Goal: Task Accomplishment & Management: Complete application form

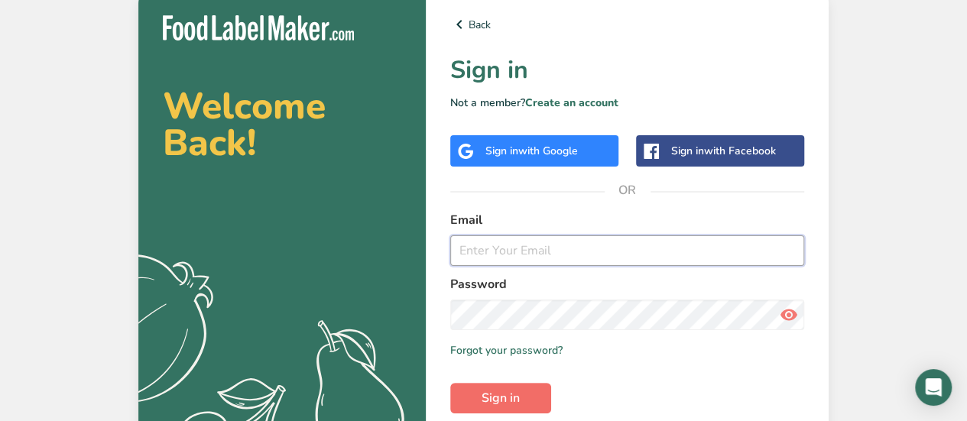
type input "[EMAIL_ADDRESS][DOMAIN_NAME]"
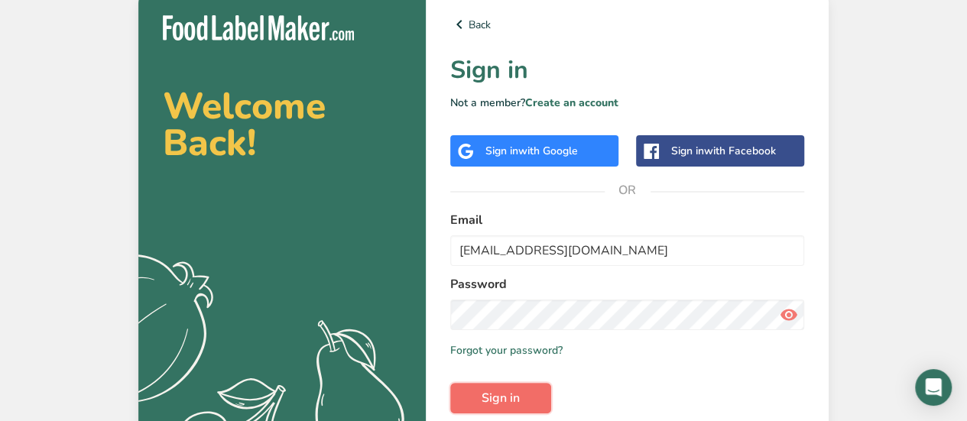
click at [535, 398] on button "Sign in" at bounding box center [500, 398] width 101 height 31
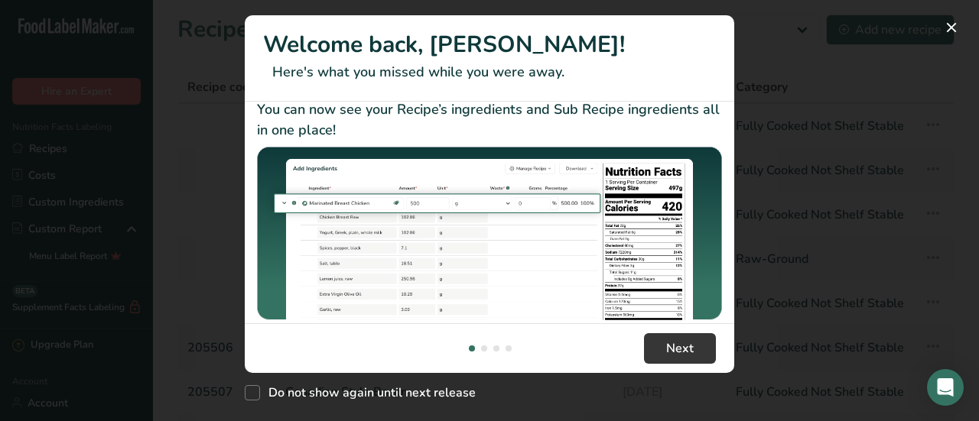
scroll to position [368, 0]
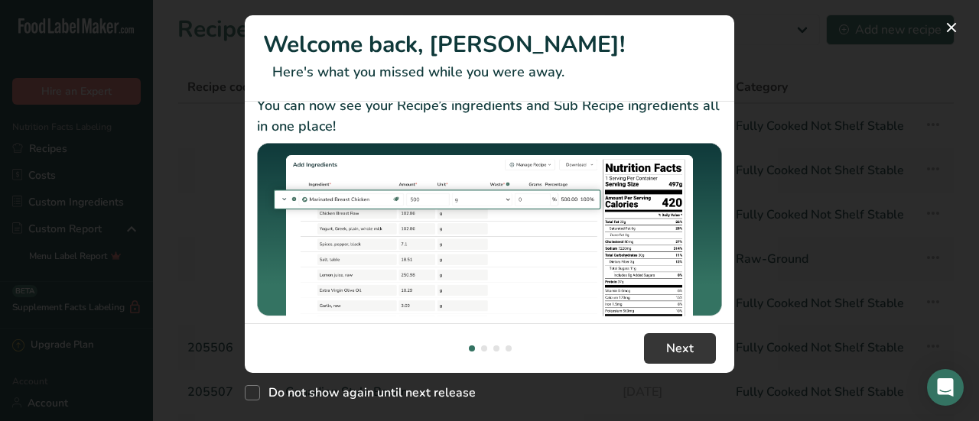
click at [659, 333] on footer "Next" at bounding box center [489, 348] width 489 height 50
click at [661, 339] on button "Next" at bounding box center [680, 348] width 72 height 31
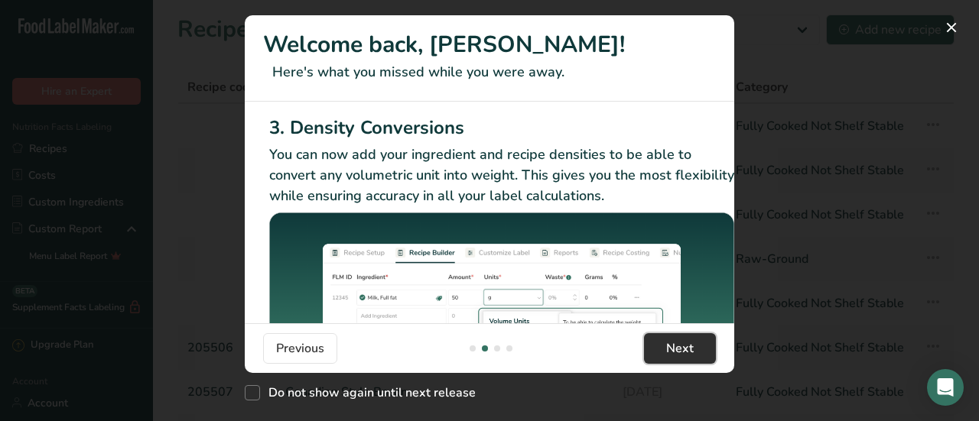
click at [661, 340] on button "Next" at bounding box center [680, 348] width 72 height 31
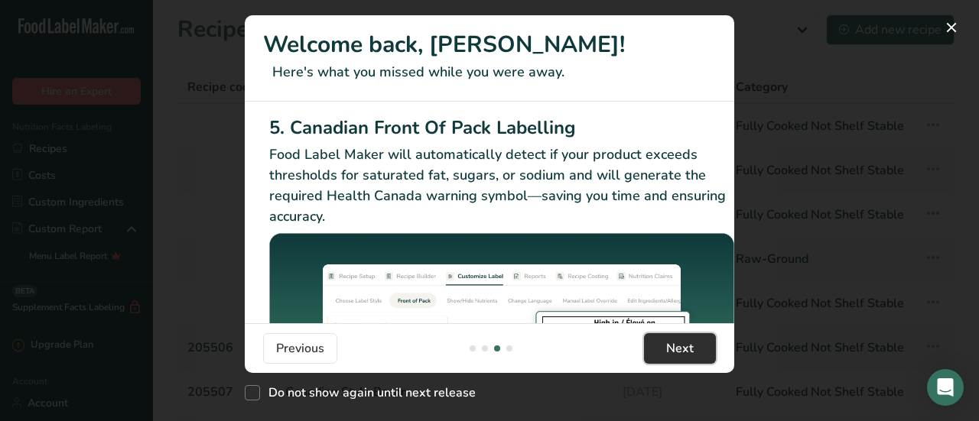
click at [661, 340] on button "Next" at bounding box center [680, 348] width 72 height 31
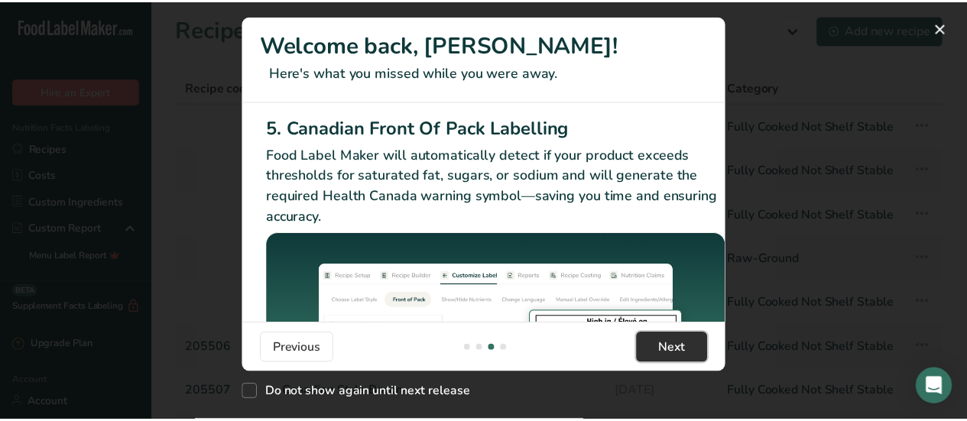
scroll to position [0, 1456]
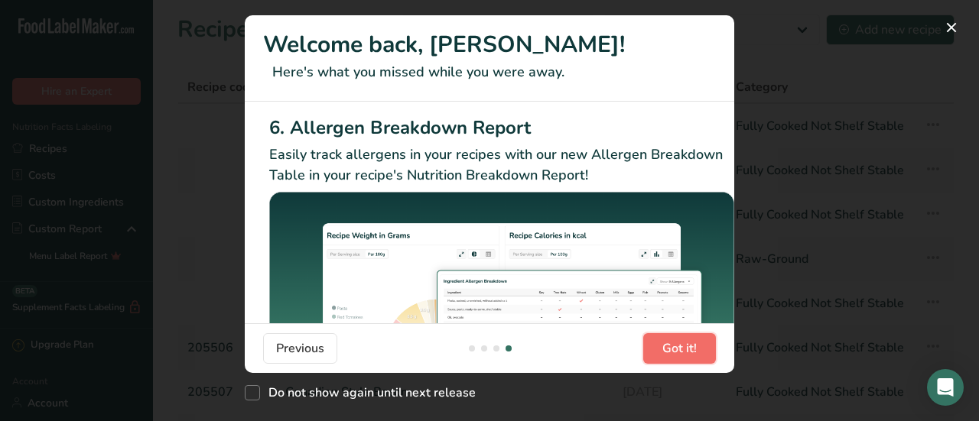
click at [661, 340] on button "Got it!" at bounding box center [679, 348] width 73 height 31
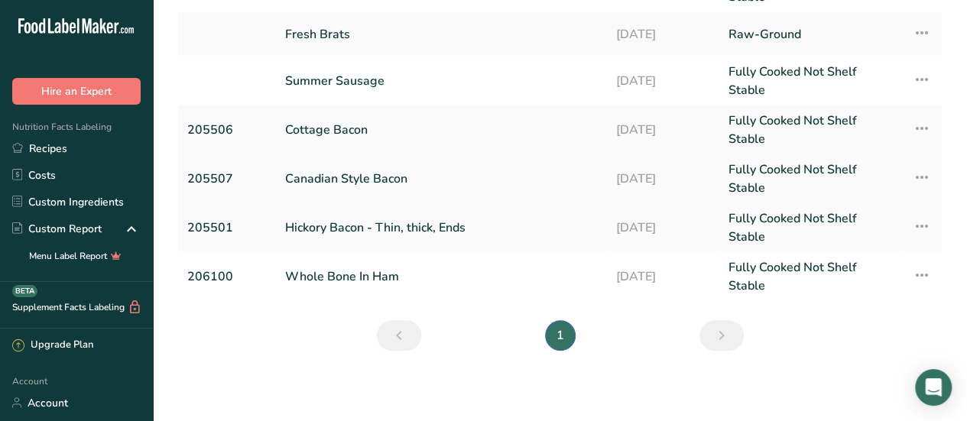
scroll to position [241, 0]
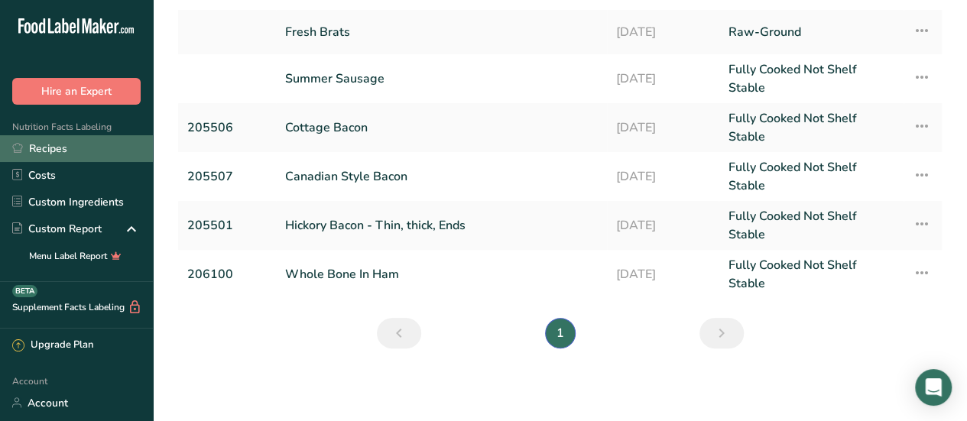
click at [86, 137] on link "Recipes" at bounding box center [76, 148] width 153 height 27
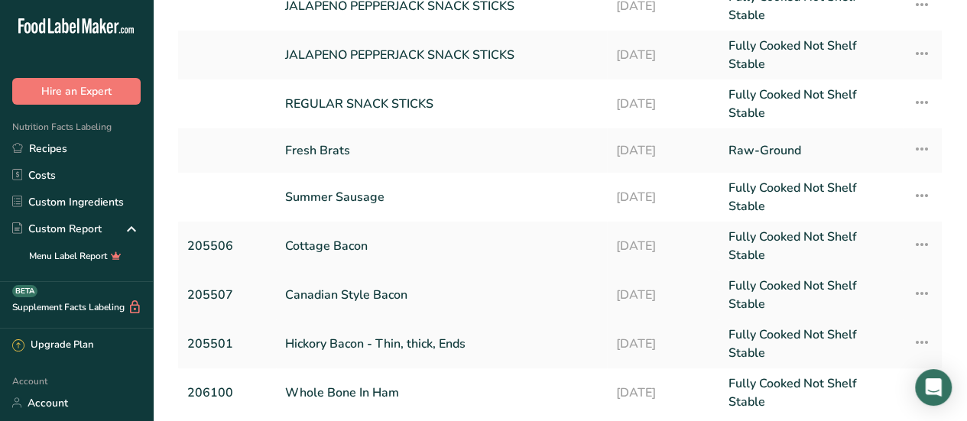
scroll to position [0, 0]
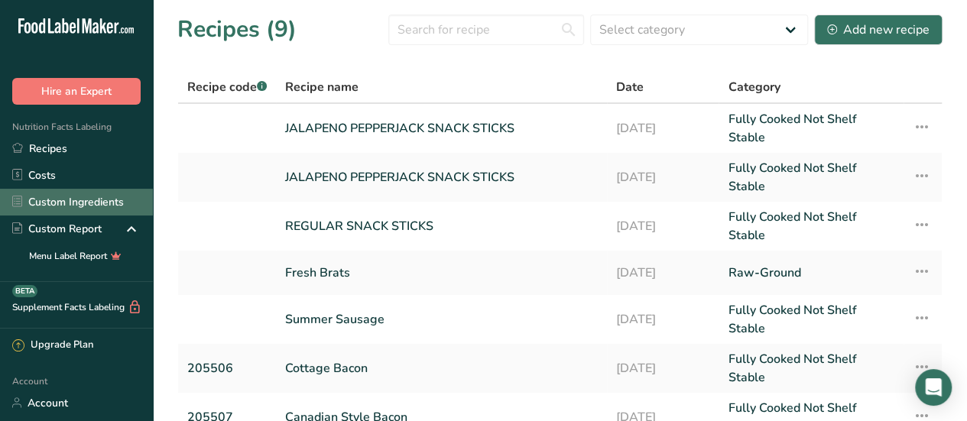
click at [55, 196] on link "Custom Ingredients" at bounding box center [76, 202] width 153 height 27
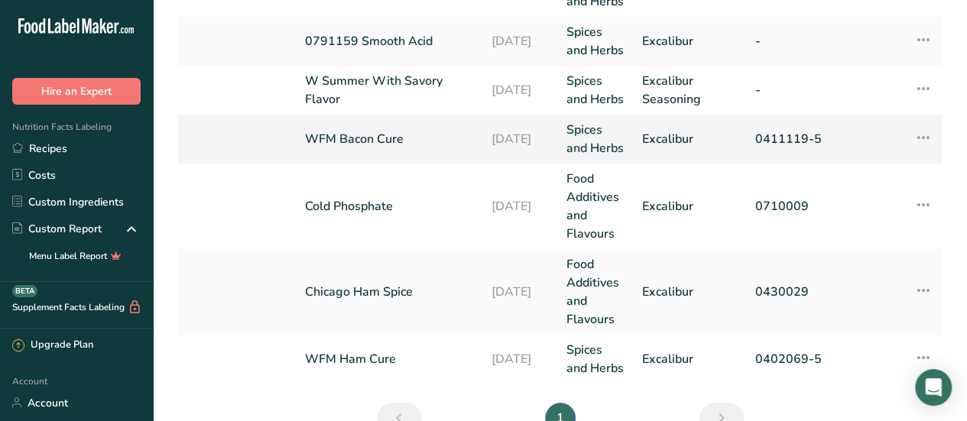
scroll to position [535, 0]
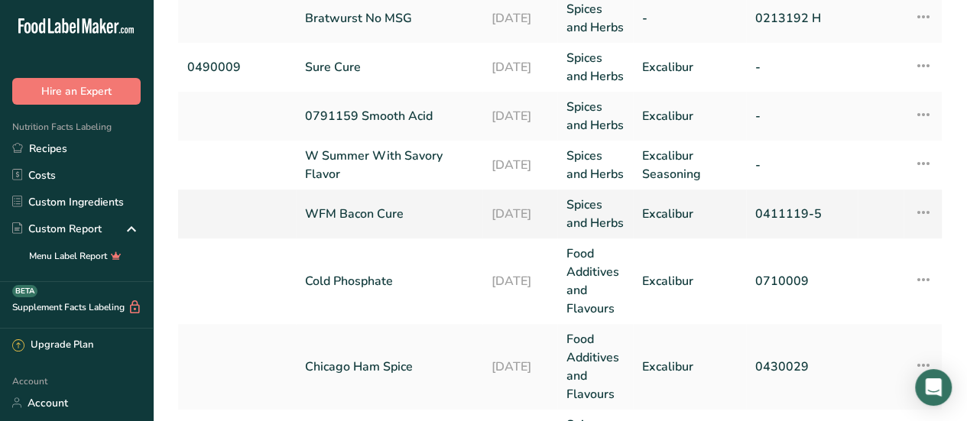
click at [919, 226] on icon at bounding box center [923, 213] width 18 height 28
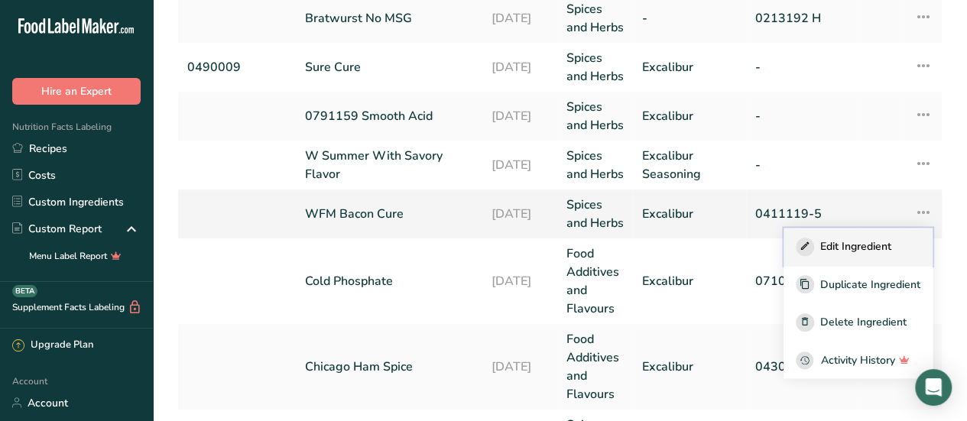
click at [900, 256] on div "Edit Ingredient" at bounding box center [858, 247] width 125 height 18
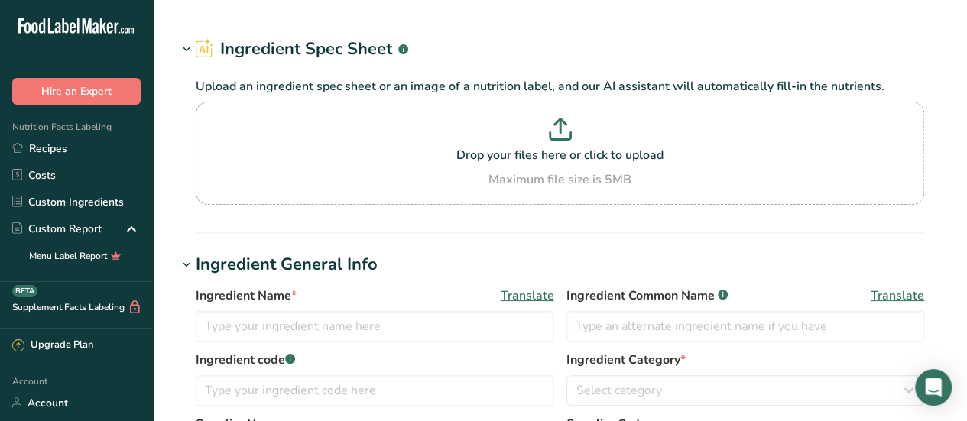
type input "WFM Bacon Cure"
type input "Excalibur"
type input "0411119-5"
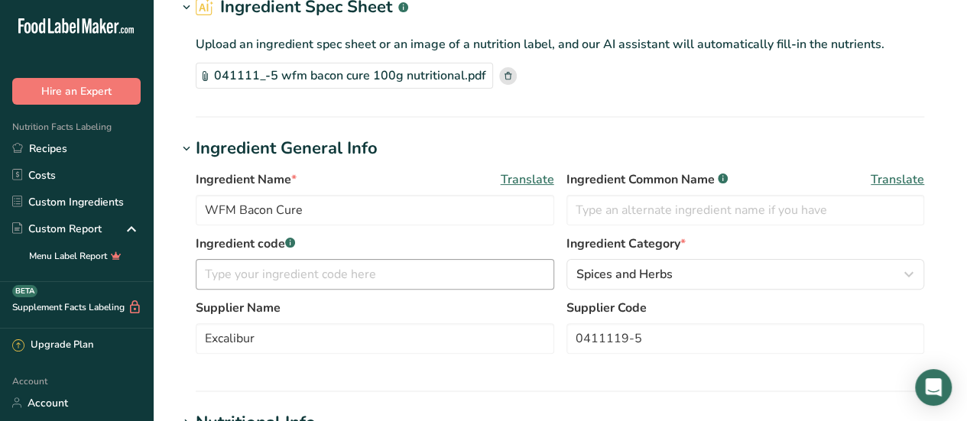
scroll to position [153, 0]
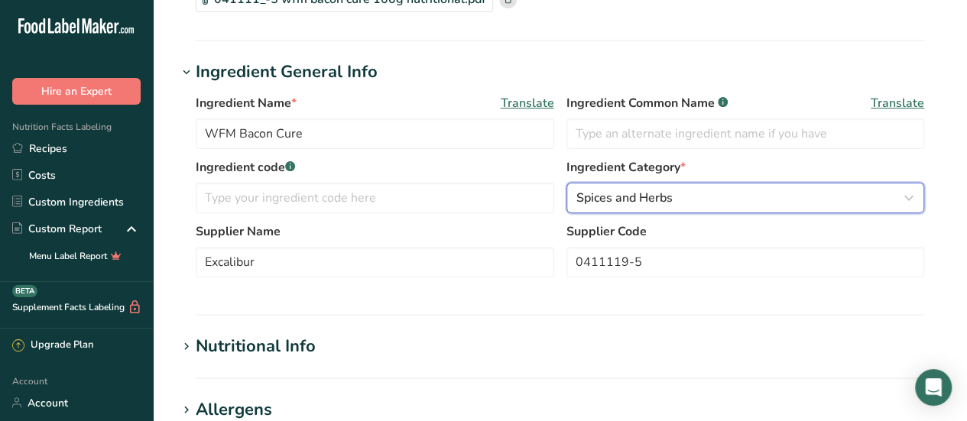
click at [903, 190] on icon "button" at bounding box center [909, 198] width 18 height 28
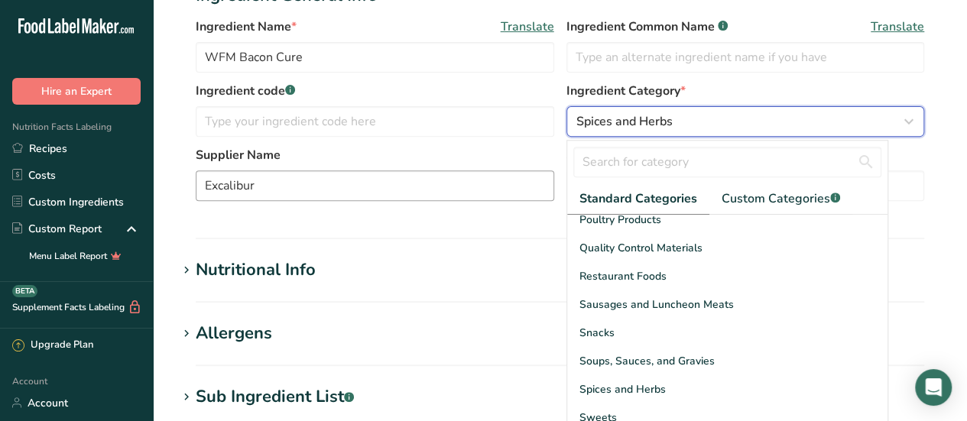
scroll to position [229, 0]
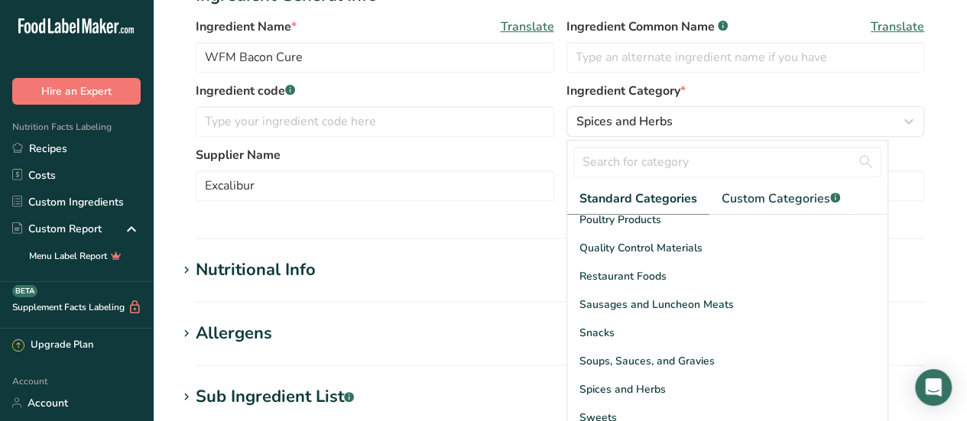
click at [170, 207] on section "Edit WFM Bacon Cure Ingredient Spec Sheet .a-a{fill:#347362;}.b-a{fill:#fff;} U…" at bounding box center [560, 295] width 814 height 1049
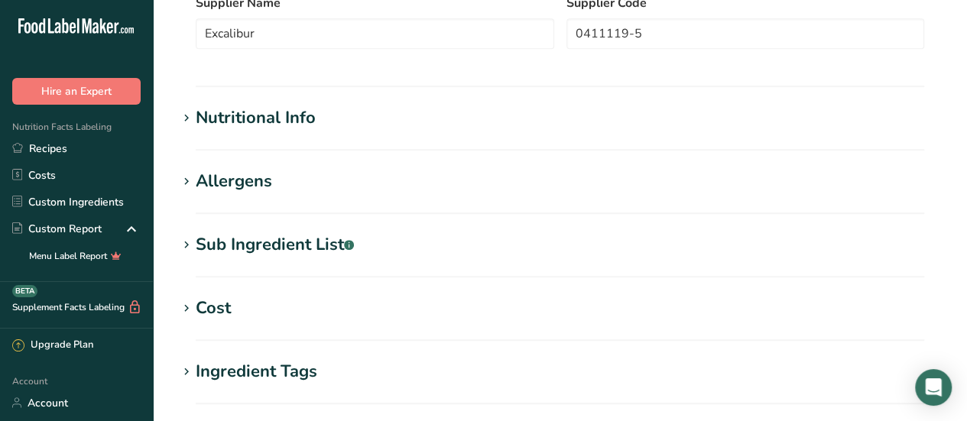
scroll to position [382, 0]
click at [296, 103] on section "Edit WFM Bacon Cure Ingredient Spec Sheet .a-a{fill:#347362;}.b-a{fill:#fff;} U…" at bounding box center [560, 142] width 814 height 1049
click at [296, 115] on div "Nutritional Info" at bounding box center [256, 117] width 120 height 25
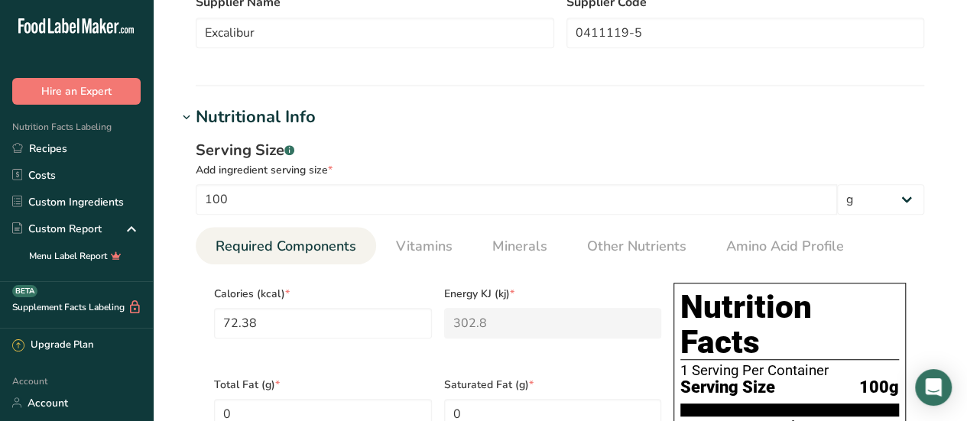
click at [296, 115] on div "Nutritional Info" at bounding box center [256, 117] width 120 height 25
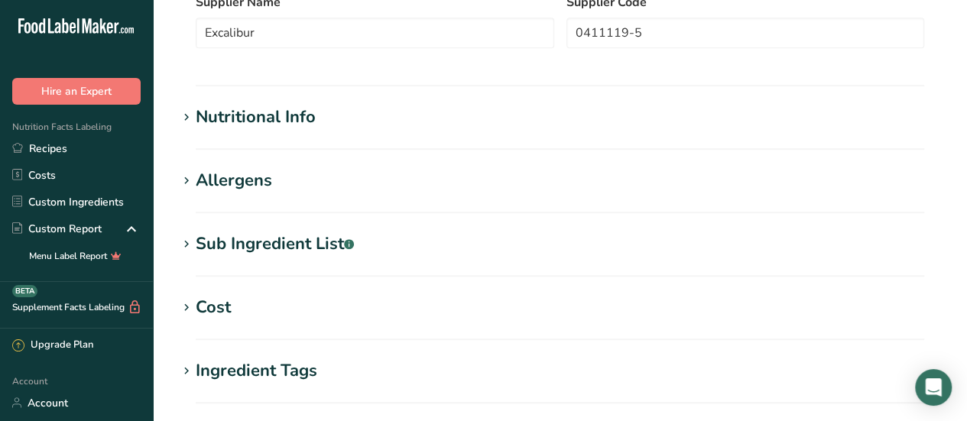
click at [264, 186] on div "Allergens" at bounding box center [234, 180] width 76 height 25
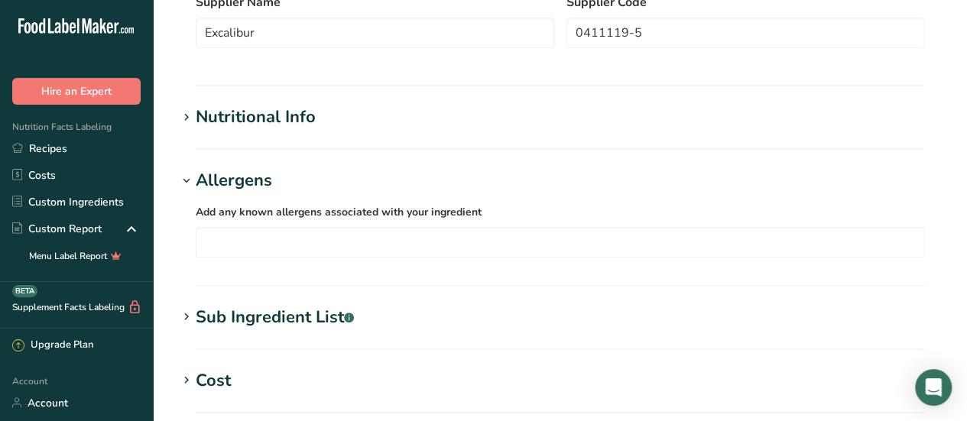
click at [270, 177] on div "Allergens" at bounding box center [234, 180] width 76 height 25
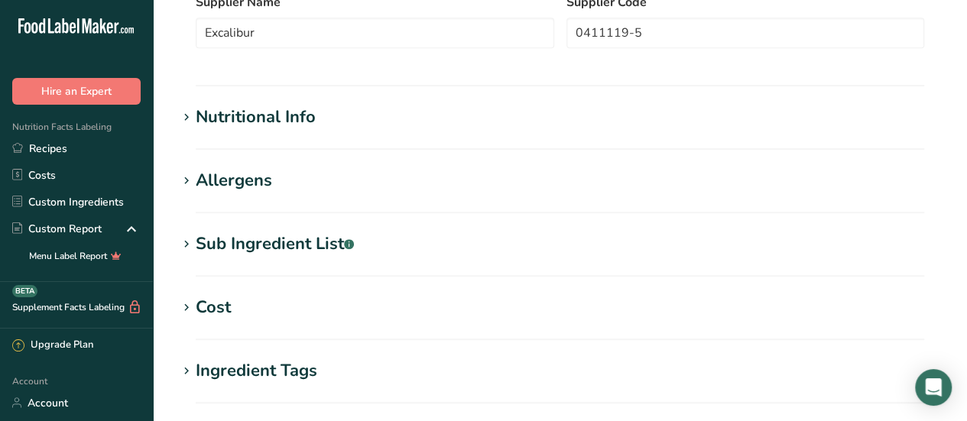
click at [318, 242] on div "Sub Ingredient List .a-a{fill:#347362;}.b-a{fill:#fff;}" at bounding box center [275, 244] width 158 height 25
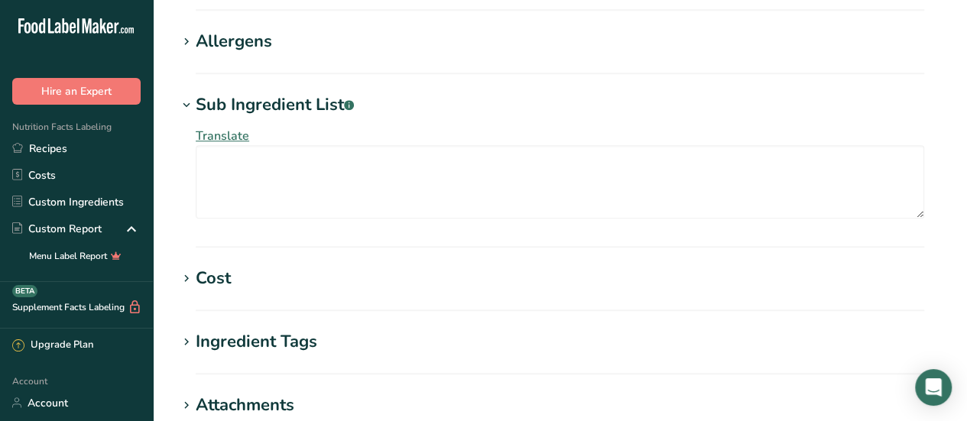
scroll to position [535, 0]
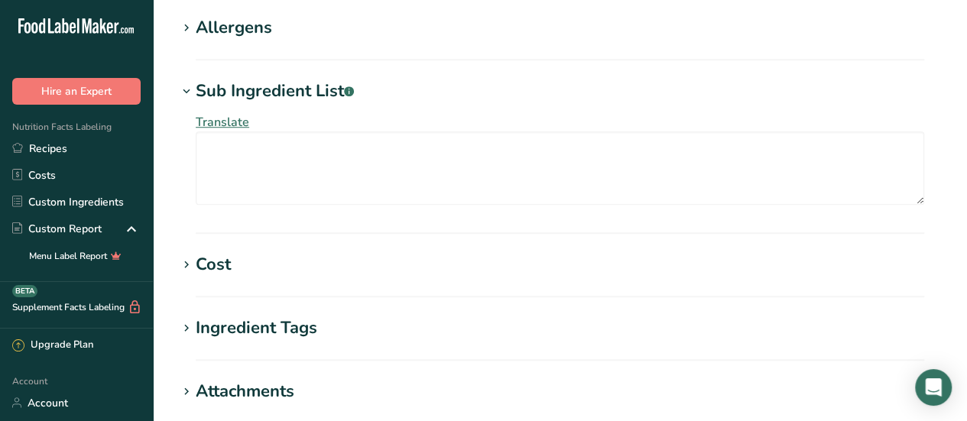
click at [229, 126] on span "Translate" at bounding box center [223, 122] width 54 height 17
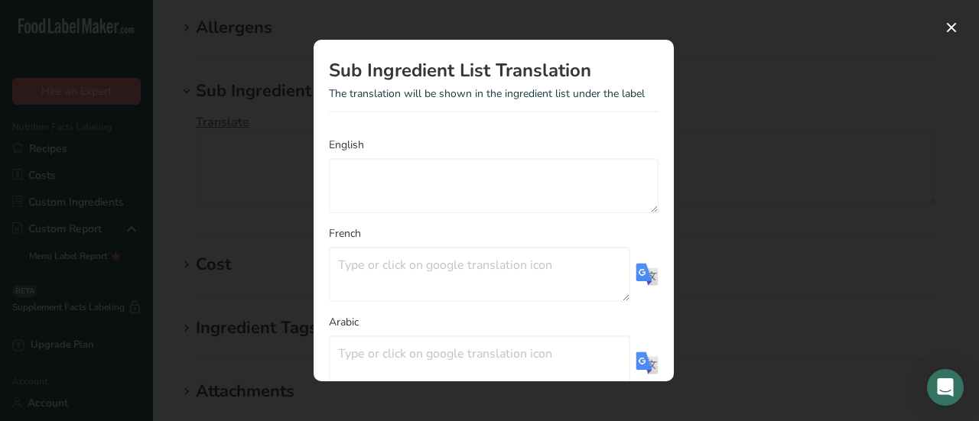
click at [729, 130] on div "Translation Modal" at bounding box center [489, 210] width 979 height 421
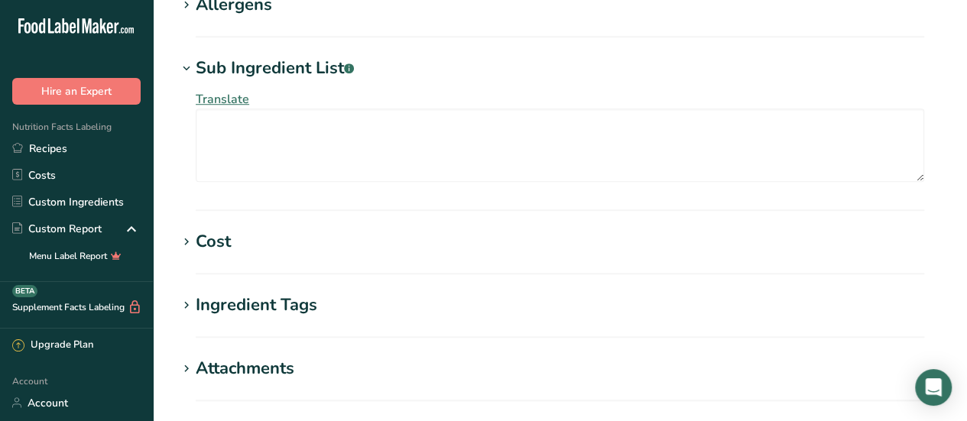
scroll to position [612, 0]
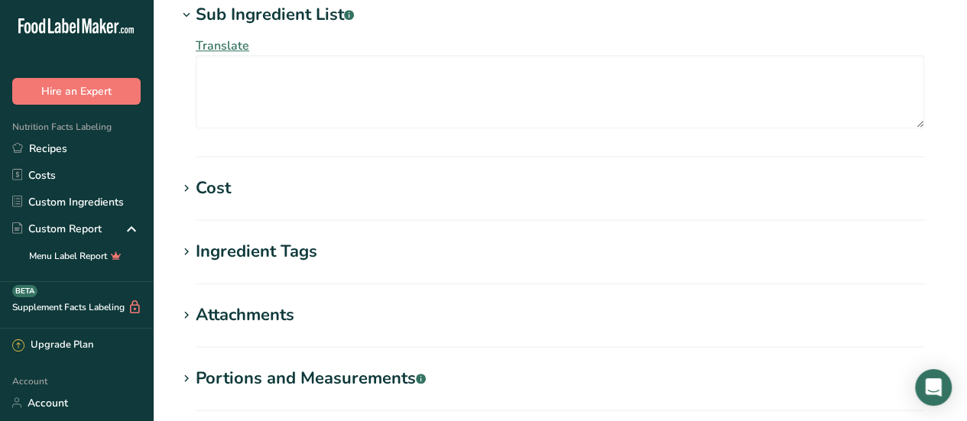
click at [366, 198] on h1 "Cost" at bounding box center [559, 188] width 765 height 25
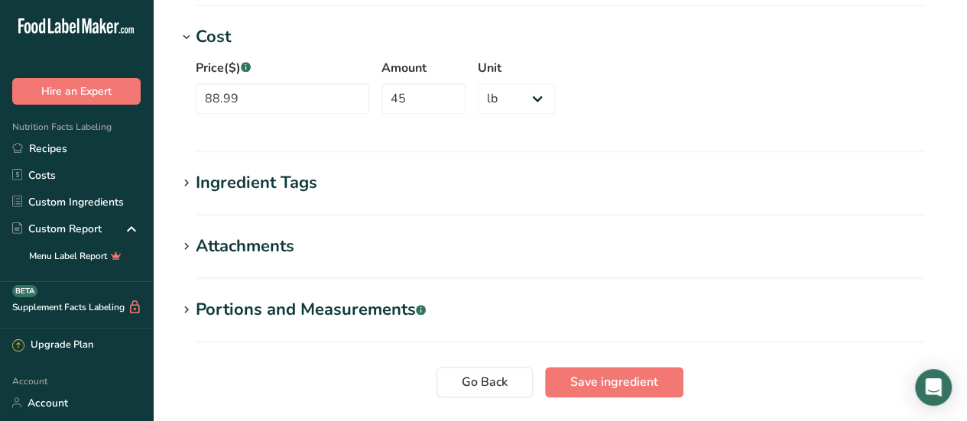
scroll to position [765, 0]
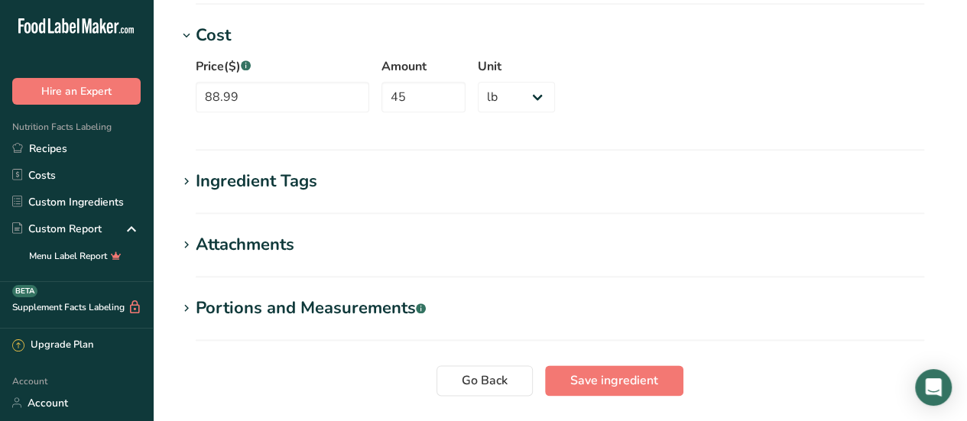
click at [341, 192] on h1 "Ingredient Tags" at bounding box center [559, 181] width 765 height 25
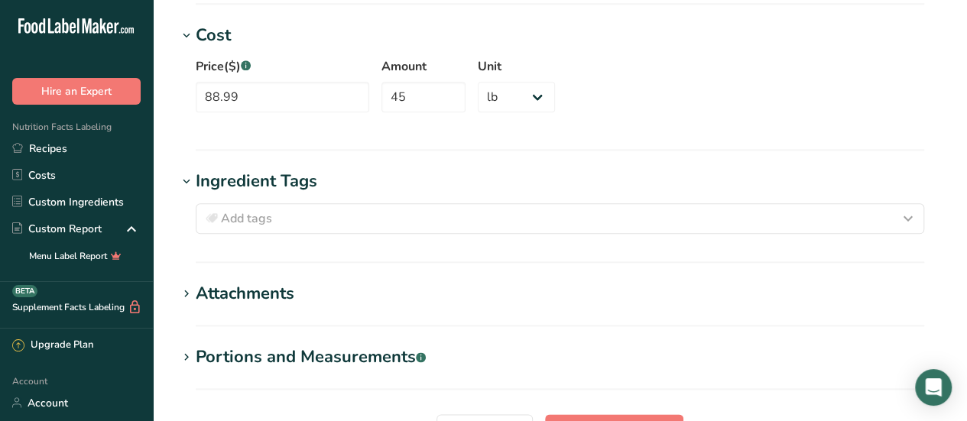
click at [346, 184] on h1 "Ingredient Tags" at bounding box center [559, 181] width 765 height 25
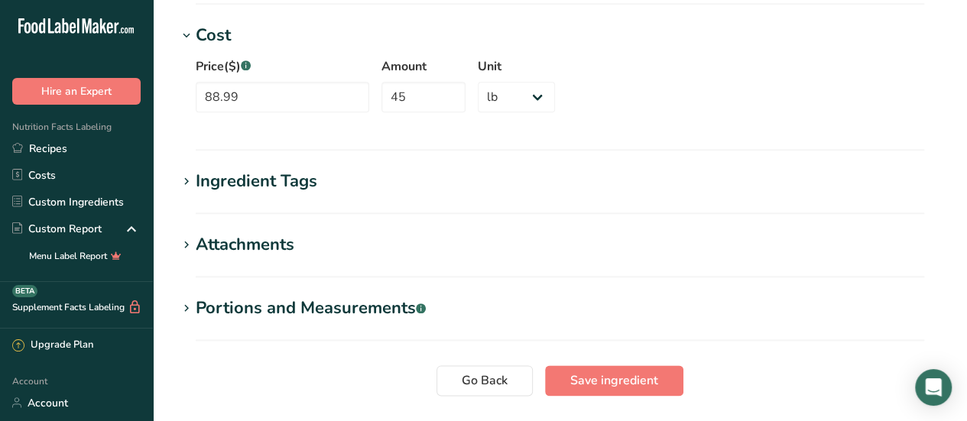
click at [329, 232] on h1 "Attachments" at bounding box center [559, 244] width 765 height 25
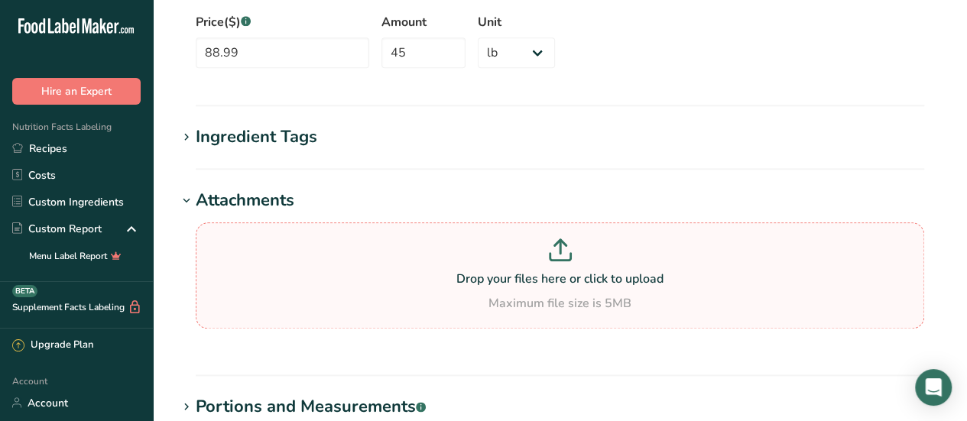
scroll to position [841, 0]
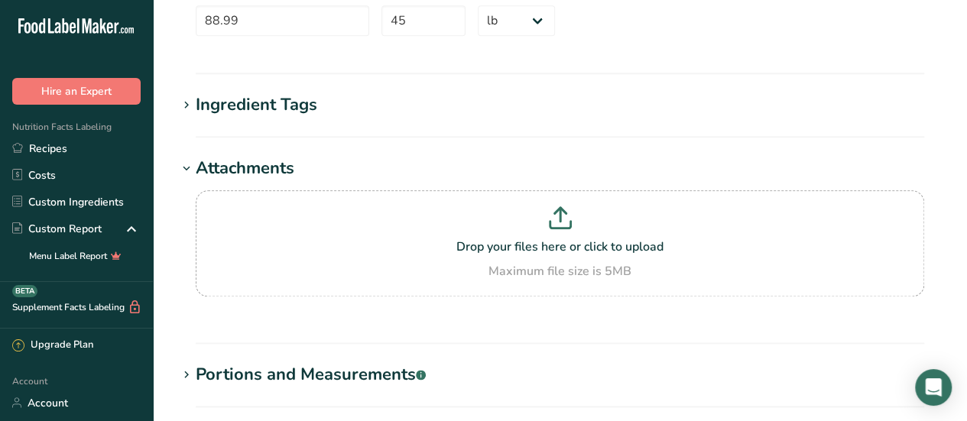
click at [332, 164] on h1 "Attachments" at bounding box center [559, 168] width 765 height 25
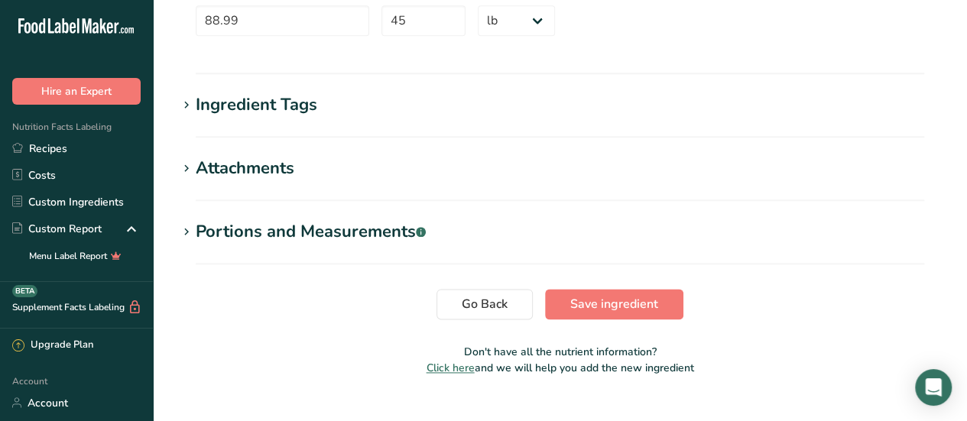
click at [300, 226] on div "Portions and Measurements .a-a{fill:#347362;}.b-a{fill:#fff;}" at bounding box center [311, 231] width 230 height 25
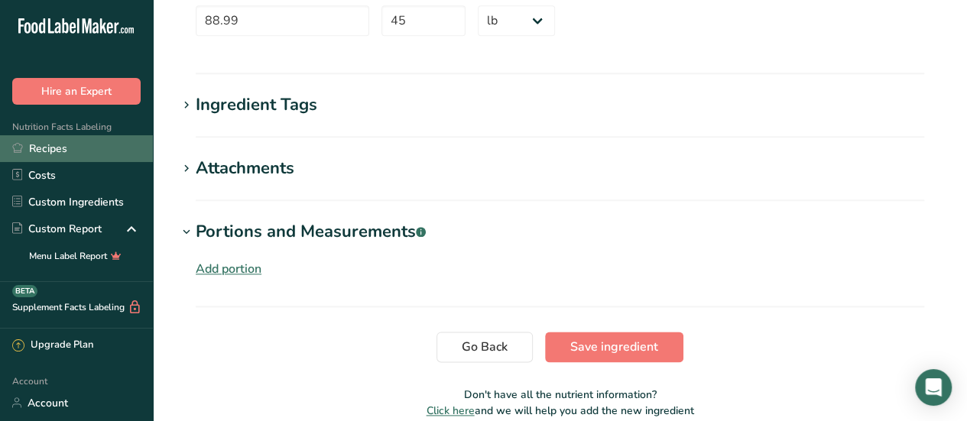
click at [70, 145] on link "Recipes" at bounding box center [76, 148] width 153 height 27
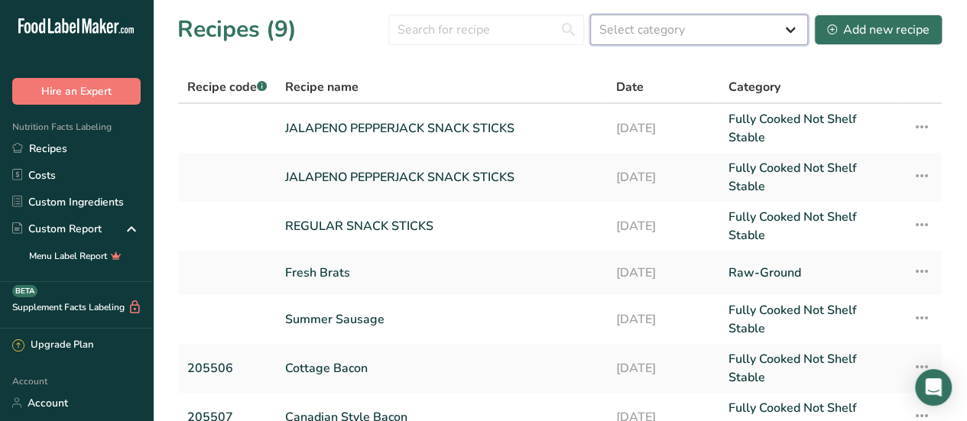
click at [752, 34] on select "Select category All Baked Goods [GEOGRAPHIC_DATA] Confectionery Cooked Meals, S…" at bounding box center [699, 30] width 218 height 31
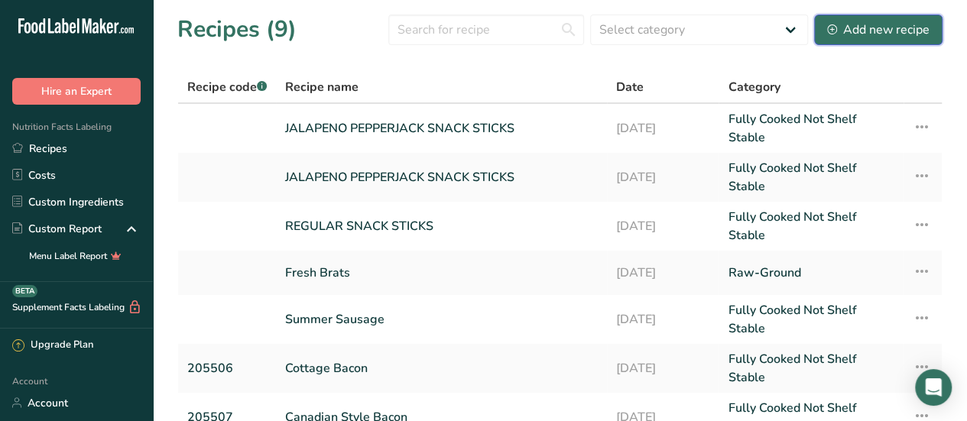
click at [867, 21] on div "Add new recipe" at bounding box center [878, 30] width 102 height 18
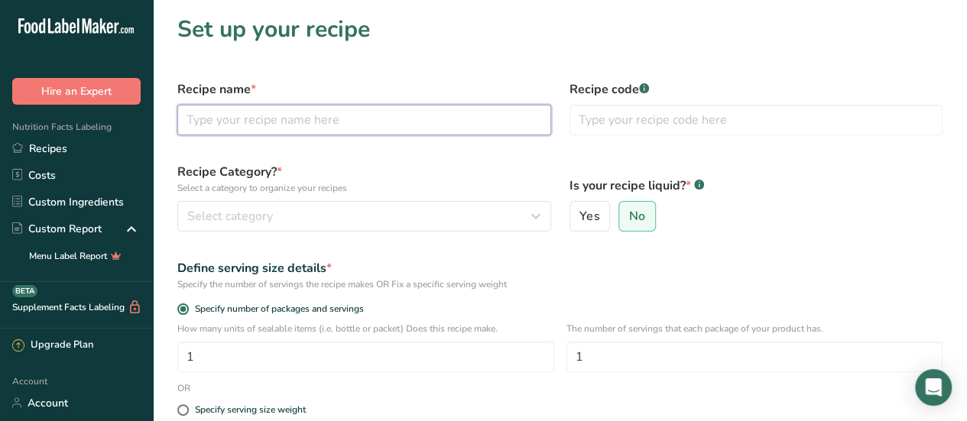
click at [454, 106] on input "text" at bounding box center [364, 120] width 374 height 31
type input "Hickory Smoked Bacon"
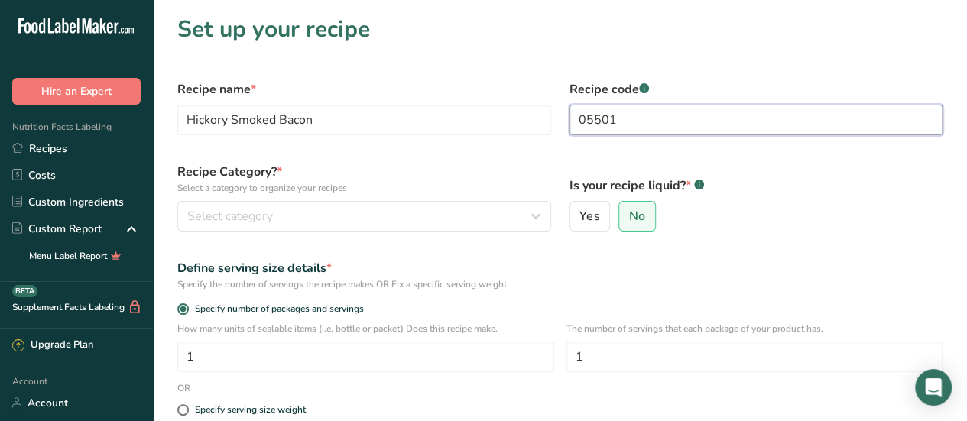
type input "05501"
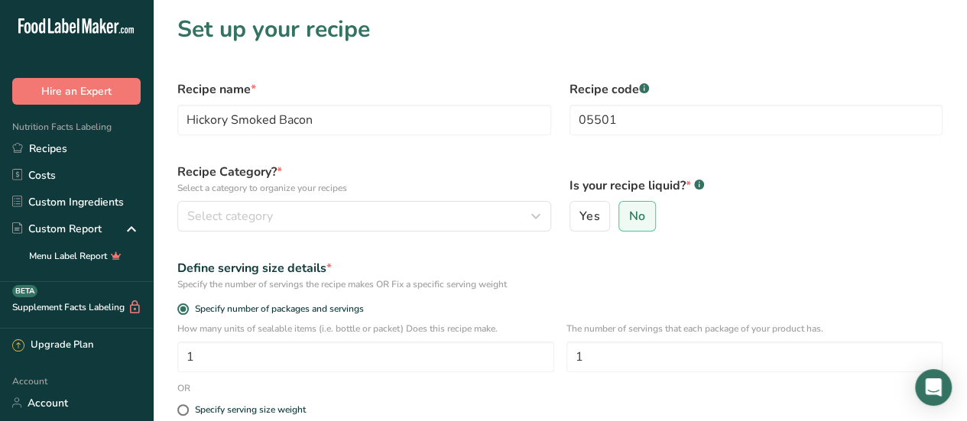
click at [414, 172] on label "Recipe Category? * Select a category to organize your recipes" at bounding box center [364, 179] width 374 height 32
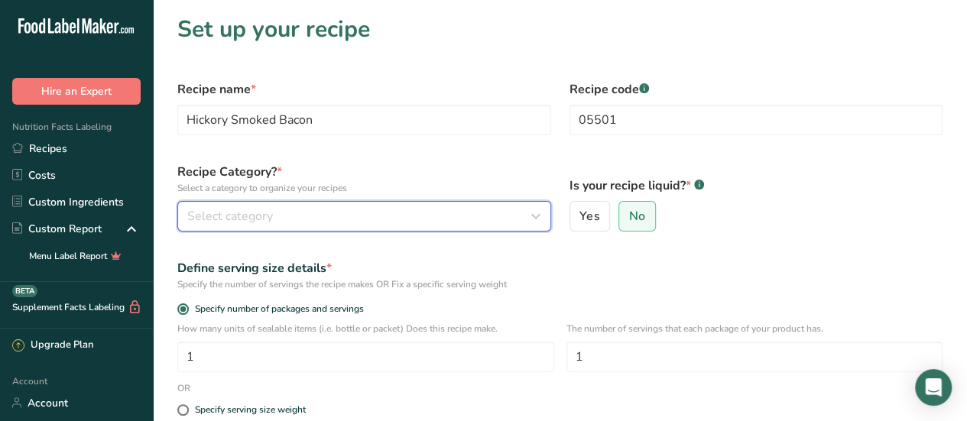
click at [422, 206] on button "Select category" at bounding box center [364, 216] width 374 height 31
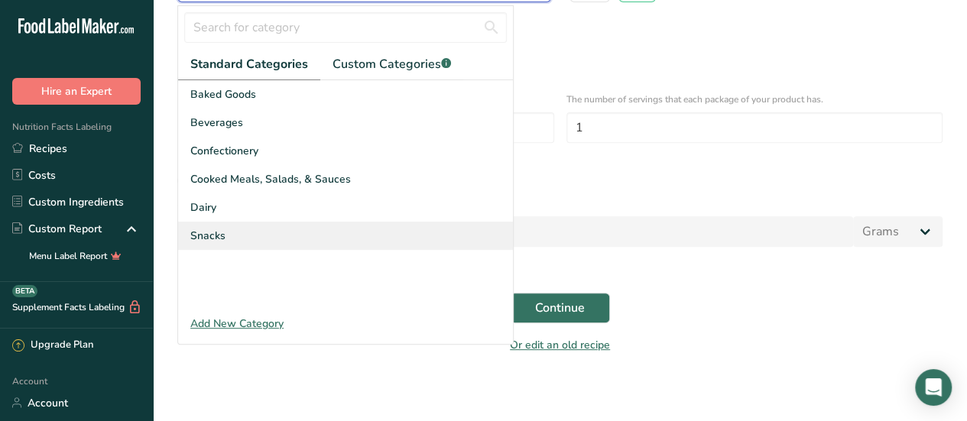
scroll to position [153, 0]
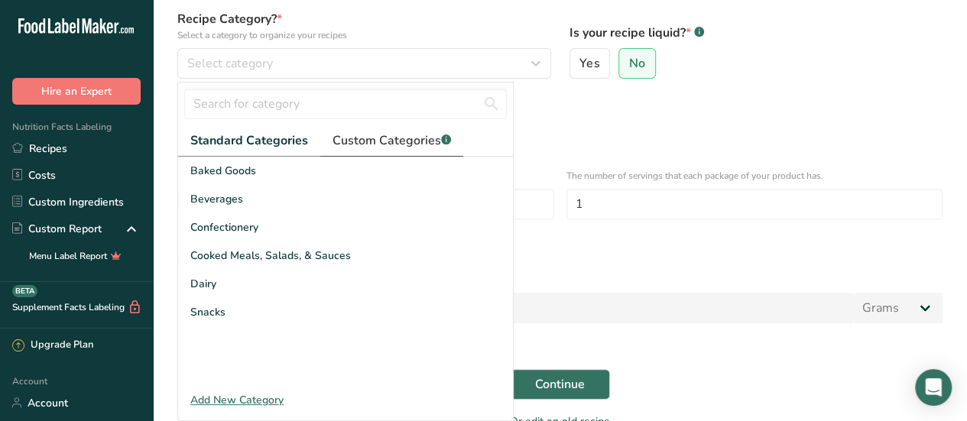
click at [382, 138] on span "Custom Categories .a-a{fill:#347362;}.b-a{fill:#fff;}" at bounding box center [392, 141] width 119 height 18
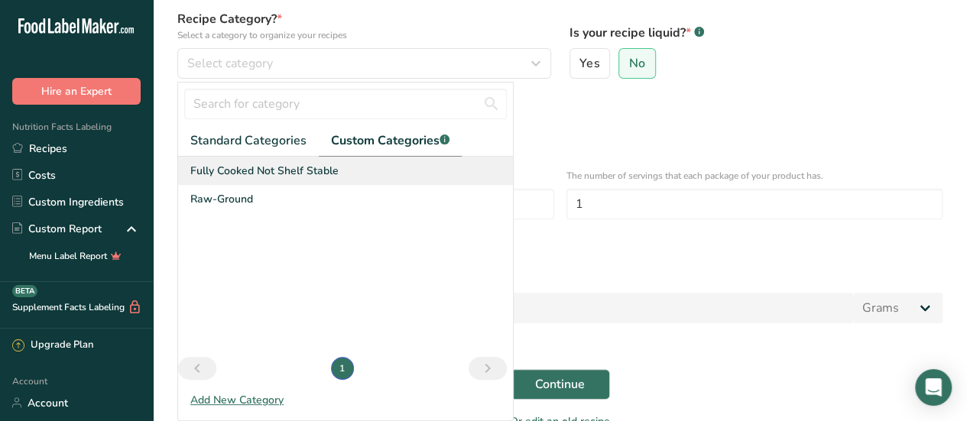
click at [297, 174] on span "Fully Cooked Not Shelf Stable" at bounding box center [264, 171] width 148 height 16
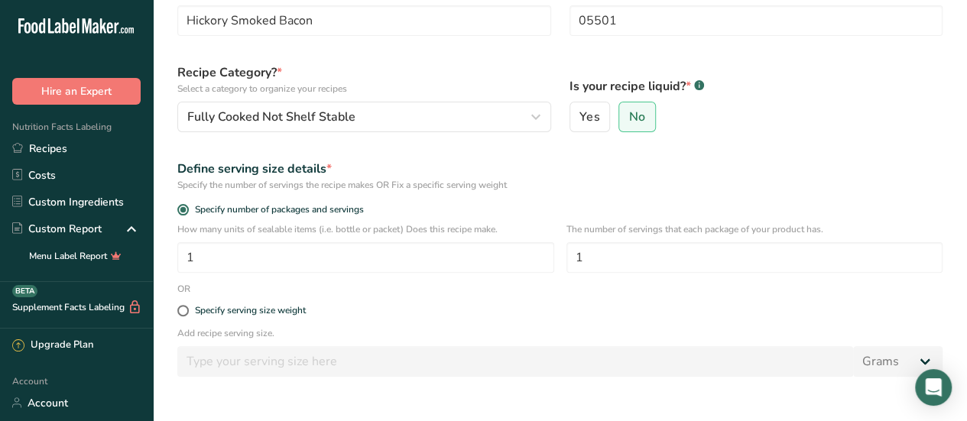
scroll to position [76, 0]
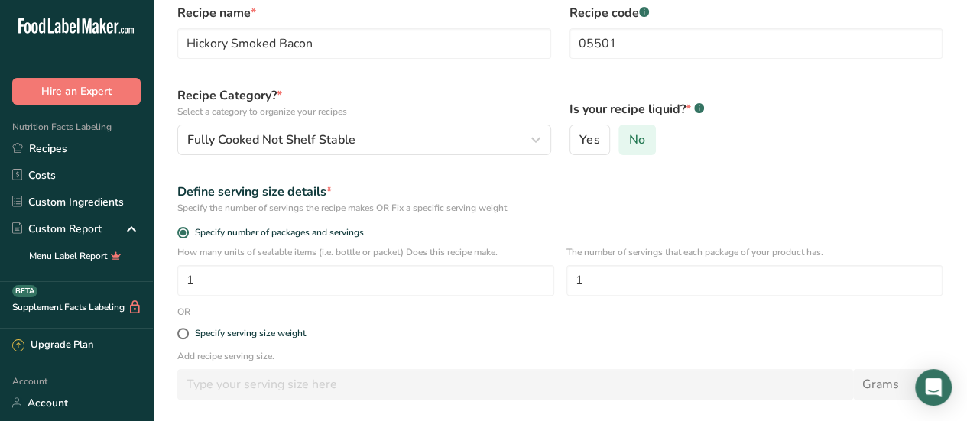
click at [633, 143] on span "No" at bounding box center [637, 139] width 16 height 15
click at [629, 143] on input "No" at bounding box center [624, 140] width 10 height 10
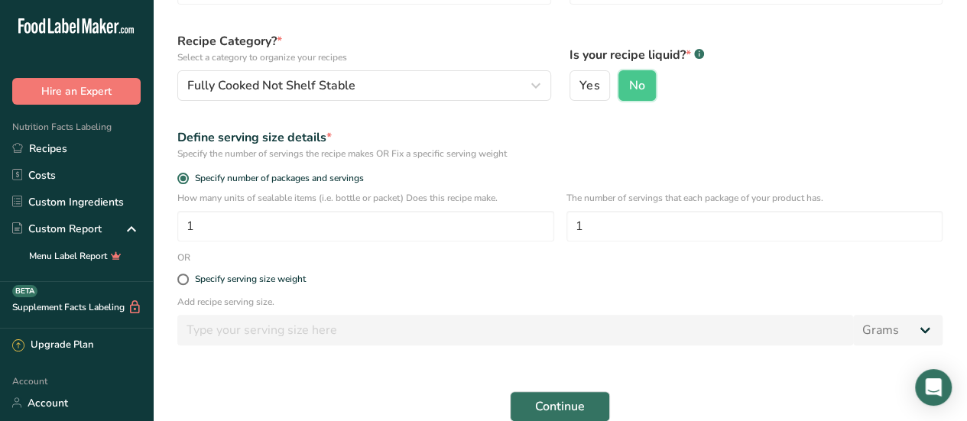
scroll to position [153, 0]
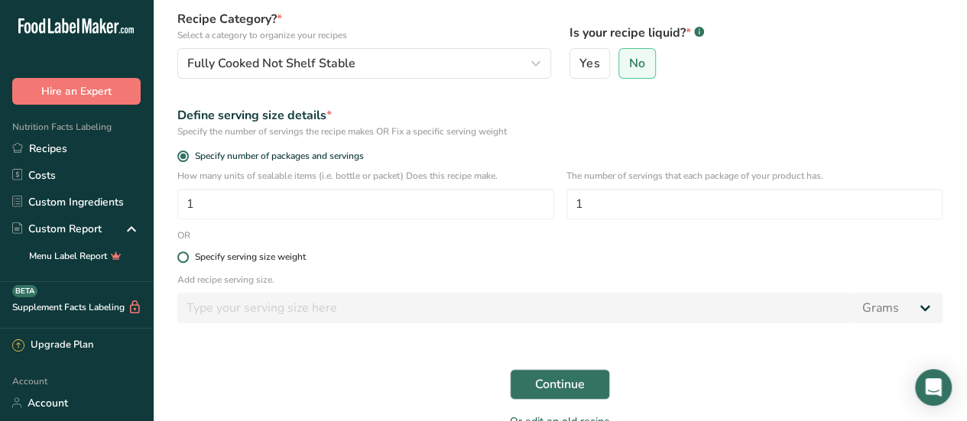
click at [192, 259] on span "Specify serving size weight" at bounding box center [247, 257] width 117 height 11
click at [187, 259] on input "Specify serving size weight" at bounding box center [182, 257] width 10 height 10
radio input "true"
radio input "false"
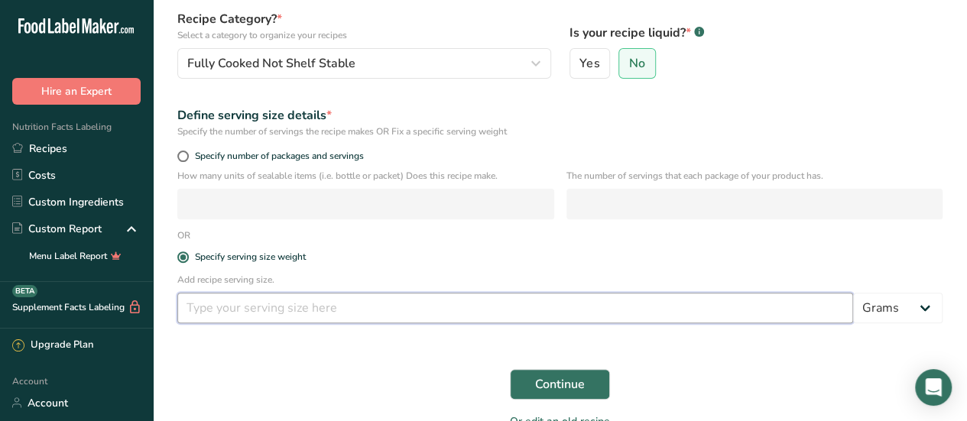
click at [352, 314] on input "number" at bounding box center [515, 308] width 676 height 31
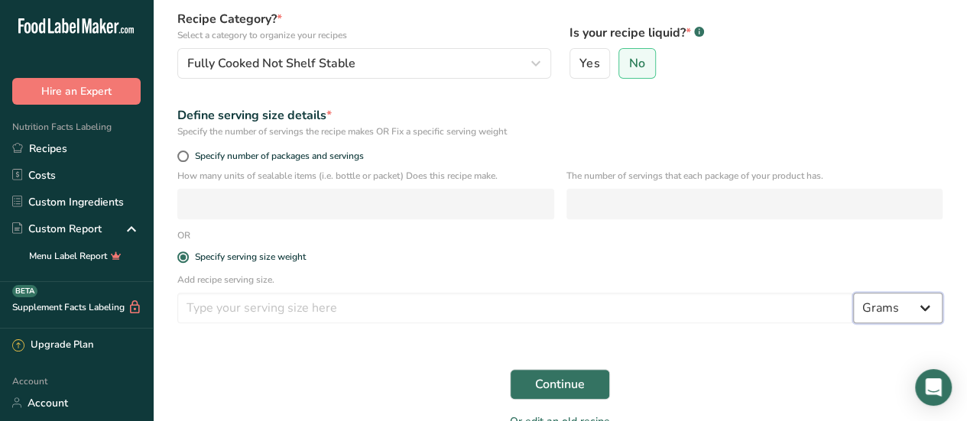
click at [930, 305] on select "Grams kg mg mcg lb oz l mL fl oz tbsp tsp cup qt gallon" at bounding box center [897, 308] width 89 height 31
select select "5"
click at [853, 293] on select "Grams kg mg mcg lb oz l mL fl oz tbsp tsp cup qt gallon" at bounding box center [897, 308] width 89 height 31
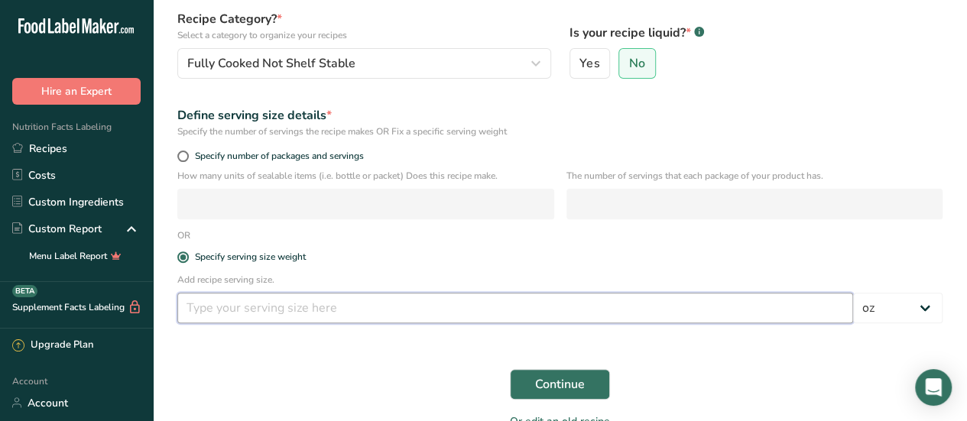
click at [618, 307] on input "number" at bounding box center [515, 308] width 676 height 31
type input "3"
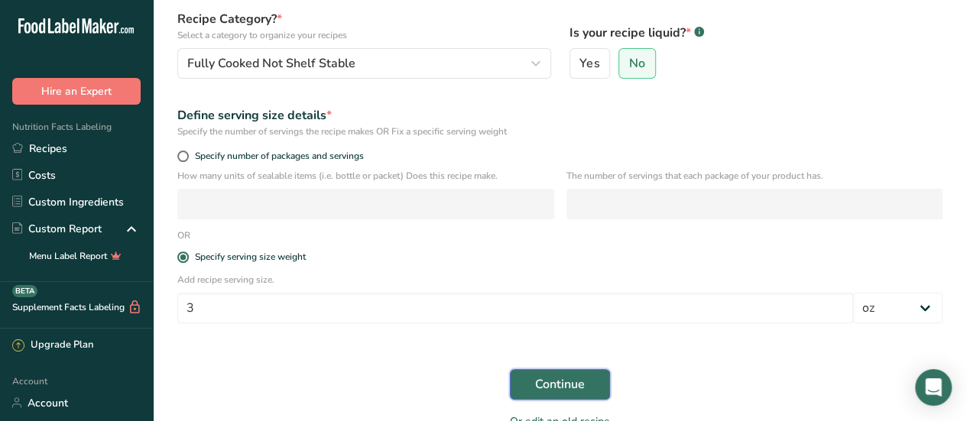
click at [598, 390] on button "Continue" at bounding box center [560, 384] width 100 height 31
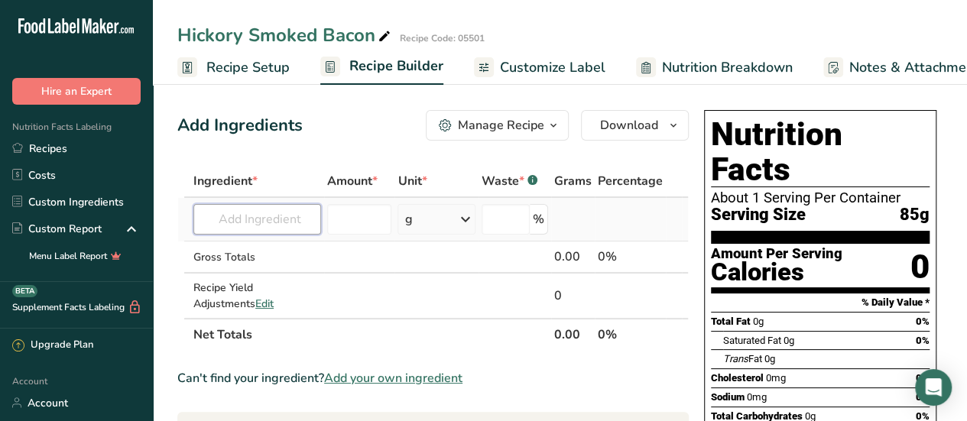
click at [302, 222] on input "text" at bounding box center [257, 219] width 128 height 31
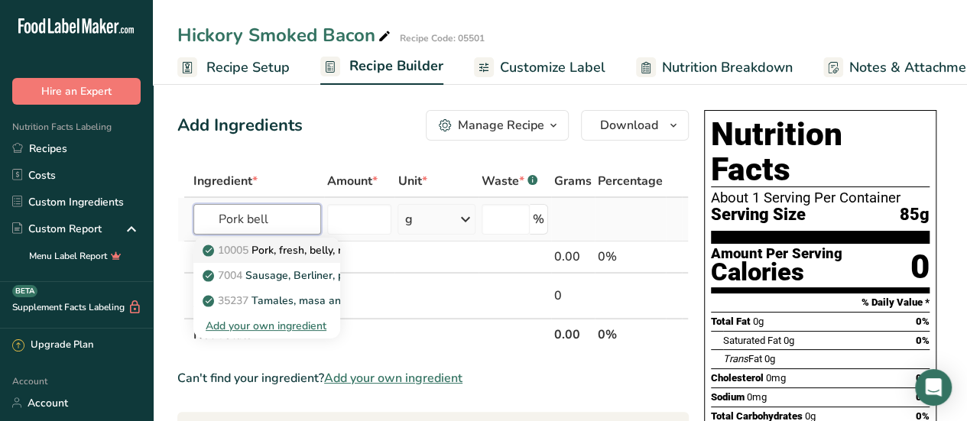
type input "Pork bell"
click at [276, 253] on p "10005 Pork, fresh, belly, raw" at bounding box center [281, 250] width 151 height 16
type input "Pork, fresh, belly, raw"
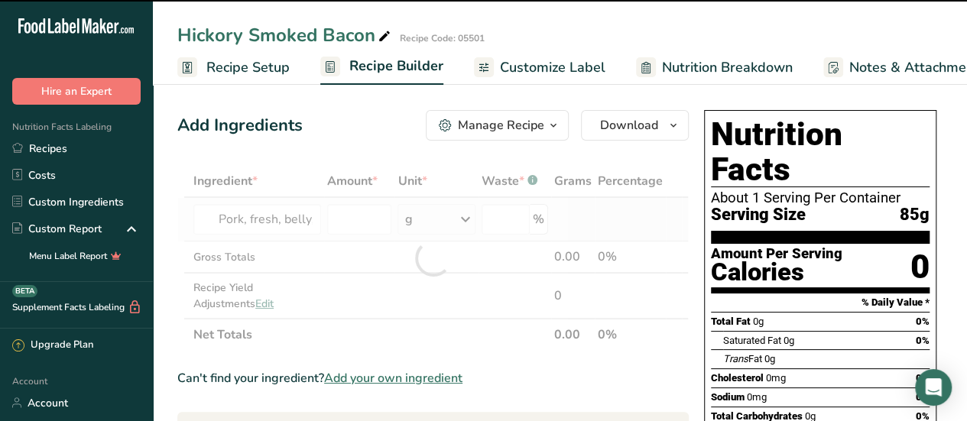
type input "0"
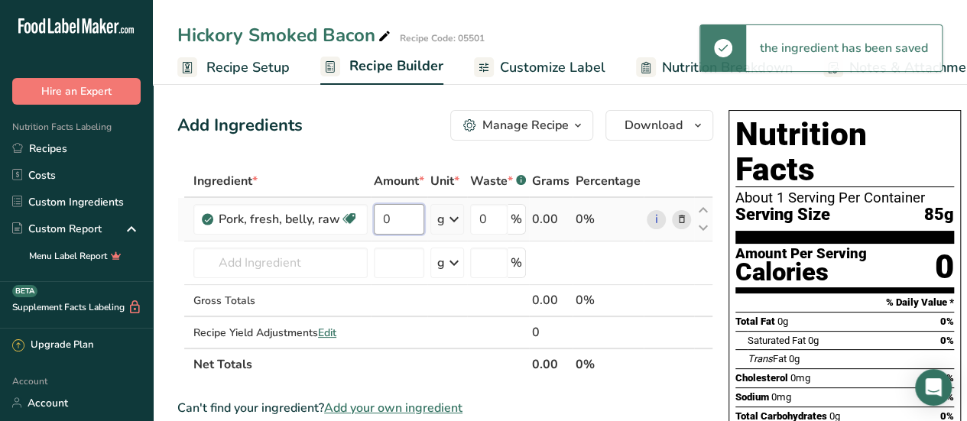
click at [403, 219] on input "0" at bounding box center [399, 219] width 50 height 31
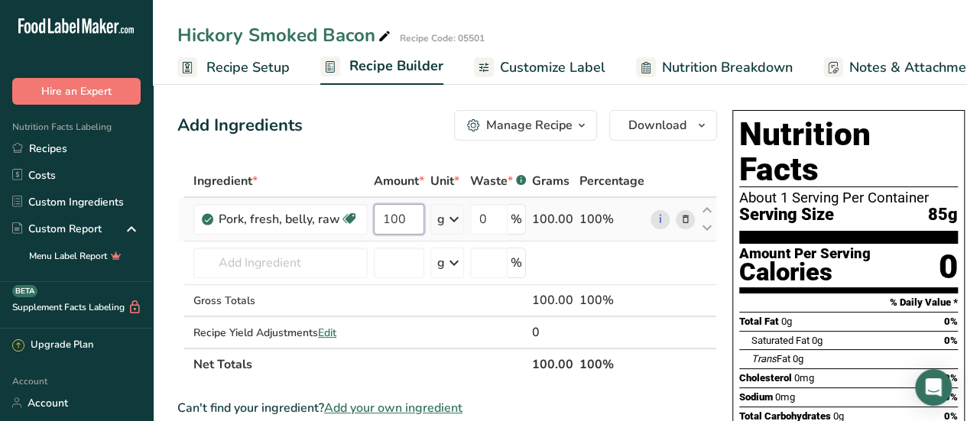
type input "100"
click at [447, 220] on div "Ingredient * Amount * Unit * Waste * .a-a{fill:#347362;}.b-a{fill:#fff;} Grams …" at bounding box center [447, 273] width 540 height 216
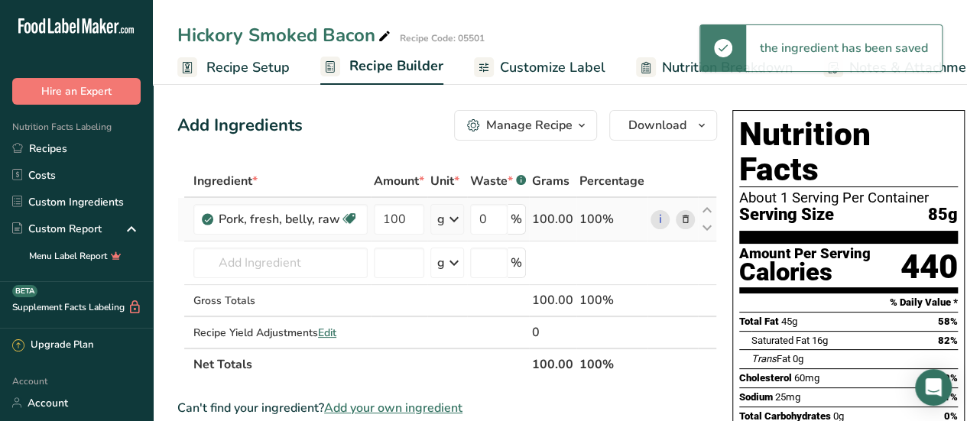
click at [449, 220] on icon at bounding box center [454, 220] width 18 height 28
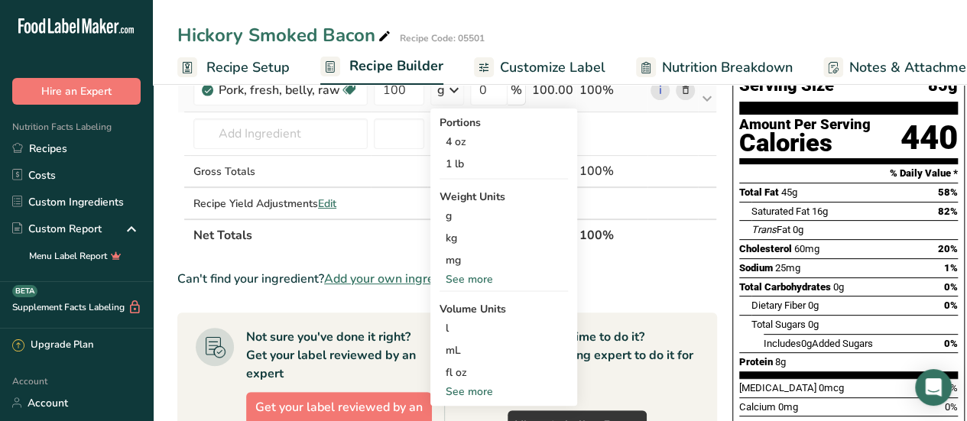
scroll to position [153, 0]
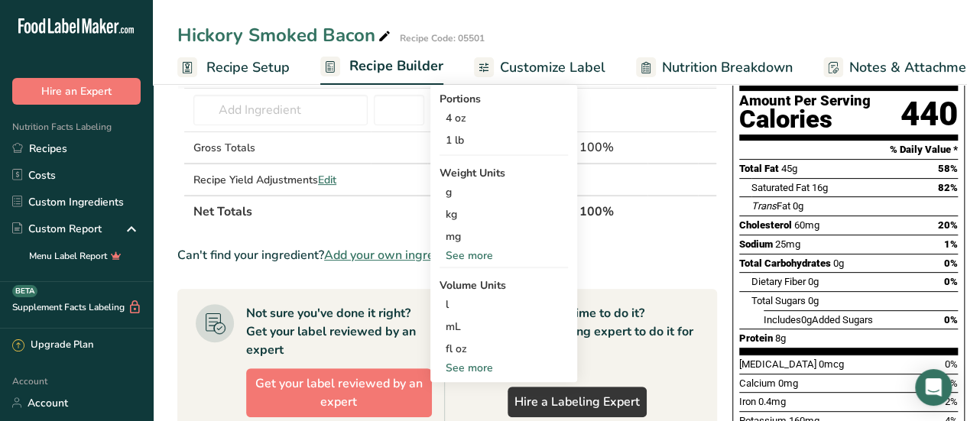
click at [469, 248] on div "See more" at bounding box center [504, 256] width 128 height 16
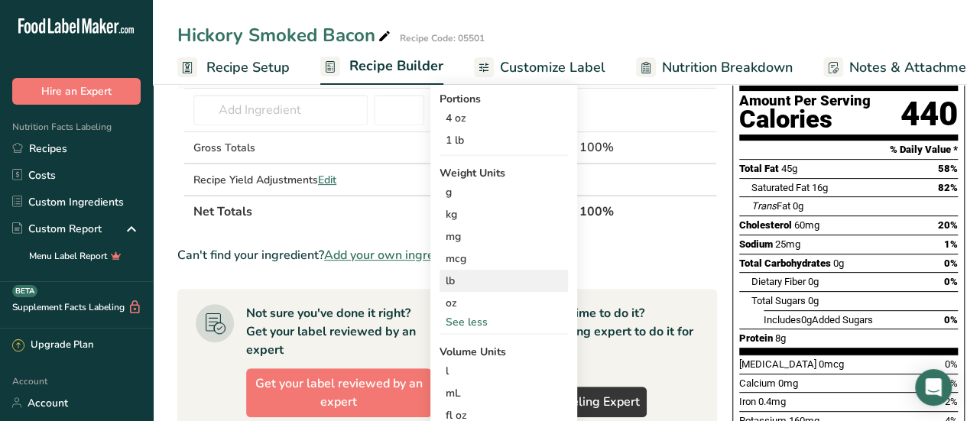
click at [463, 281] on div "lb" at bounding box center [504, 281] width 128 height 22
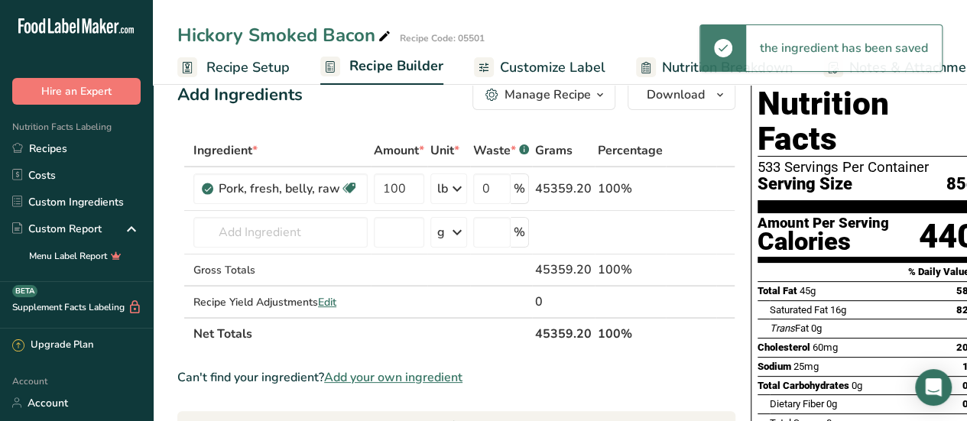
scroll to position [0, 0]
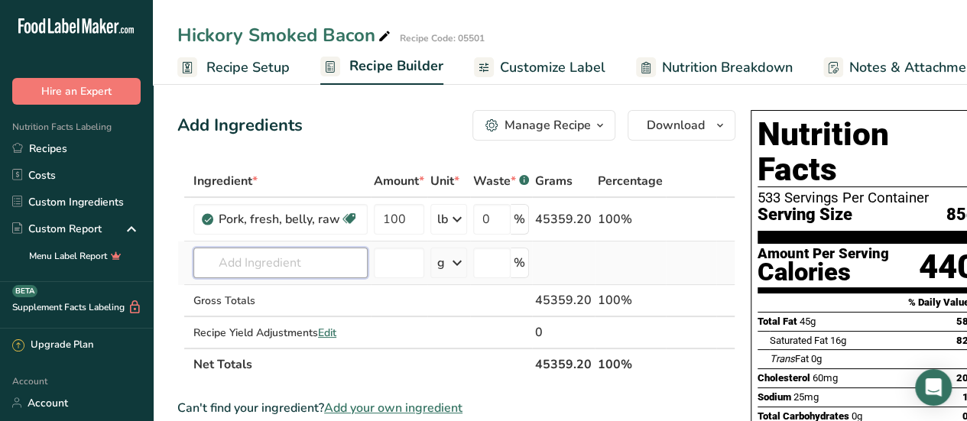
click at [283, 262] on input "text" at bounding box center [280, 263] width 174 height 31
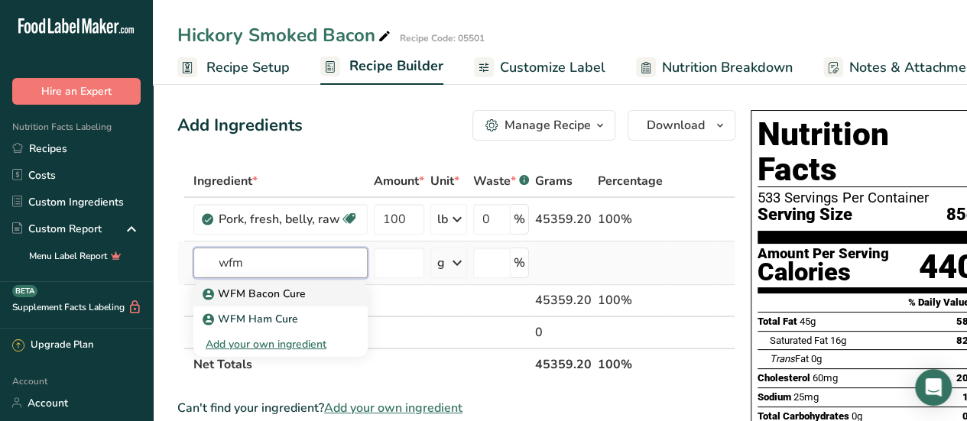
type input "wfm"
click at [288, 297] on p "WFM Bacon Cure" at bounding box center [256, 294] width 100 height 16
type input "WFM Bacon Cure"
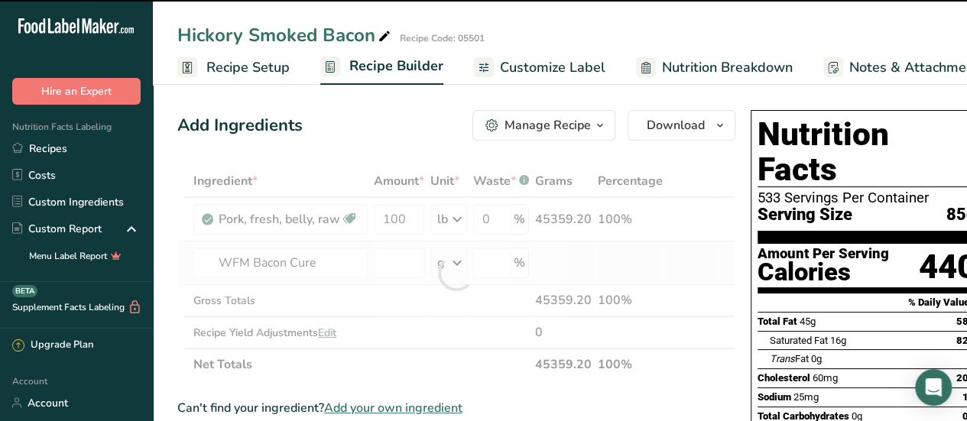
type input "0"
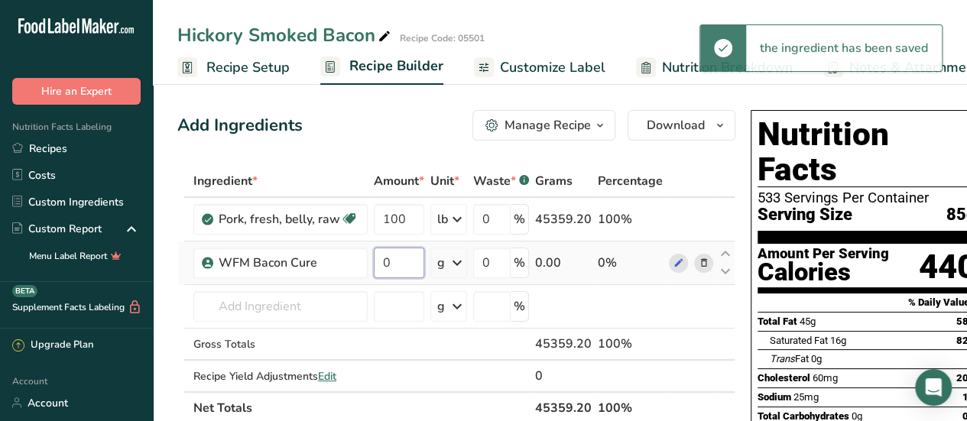
click at [387, 260] on input "0" at bounding box center [399, 263] width 50 height 31
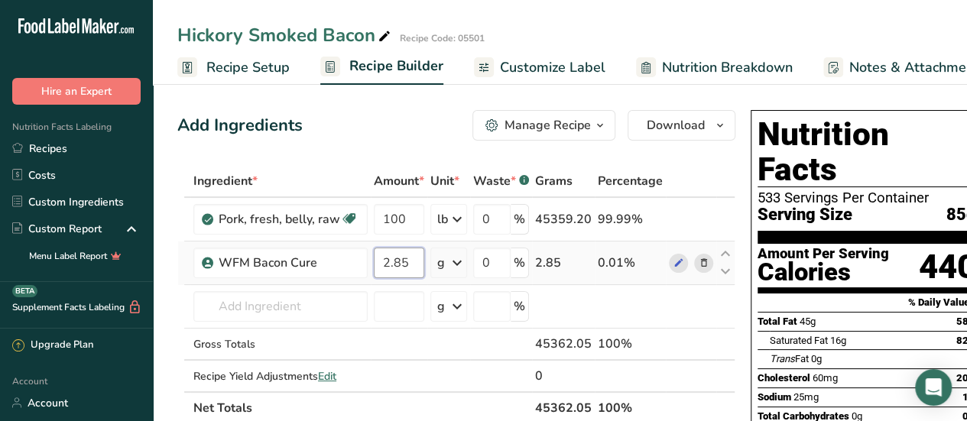
type input "2.85"
click at [456, 263] on div "Ingredient * Amount * Unit * Waste * .a-a{fill:#347362;}.b-a{fill:#fff;} Grams …" at bounding box center [456, 294] width 558 height 259
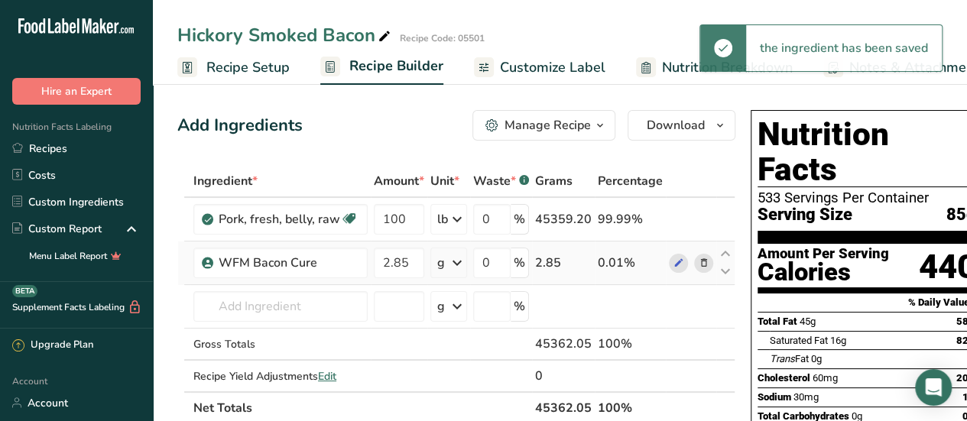
click at [458, 265] on icon at bounding box center [457, 263] width 18 height 28
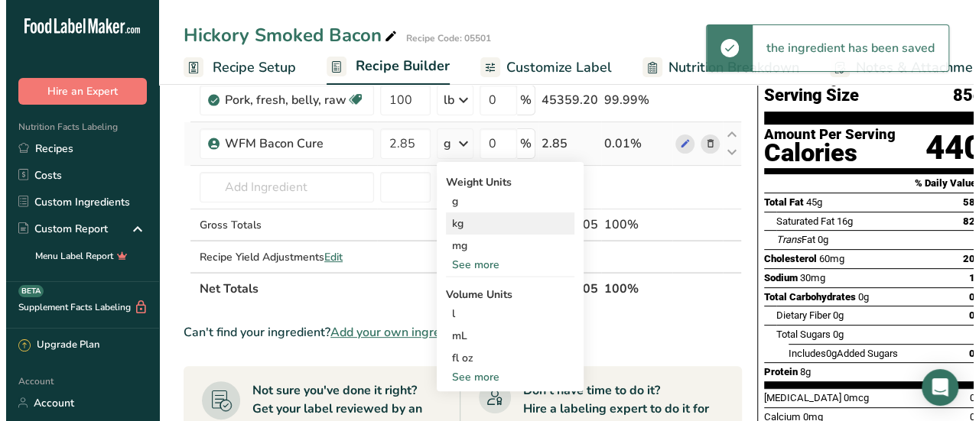
scroll to position [153, 0]
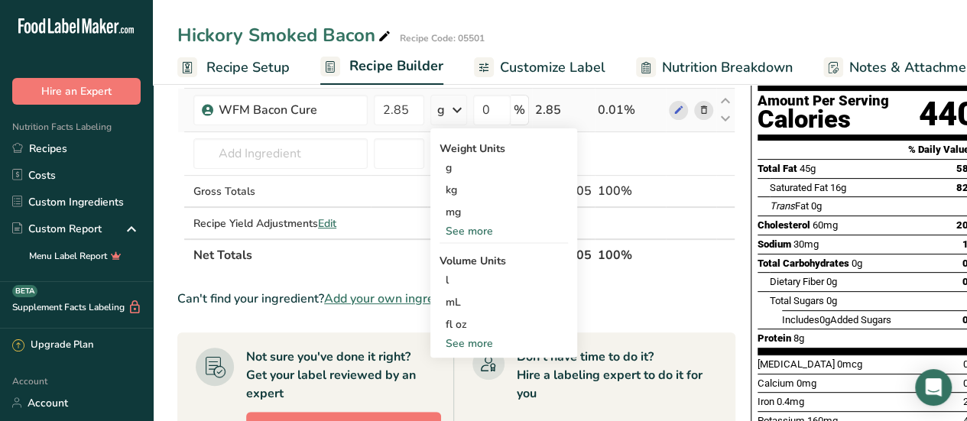
click at [490, 348] on div "See more" at bounding box center [504, 344] width 128 height 16
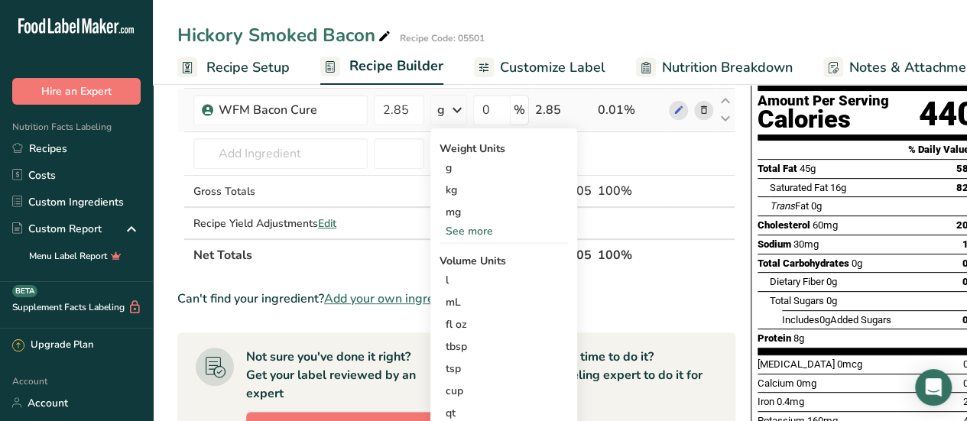
click at [477, 226] on div "See more" at bounding box center [504, 231] width 128 height 16
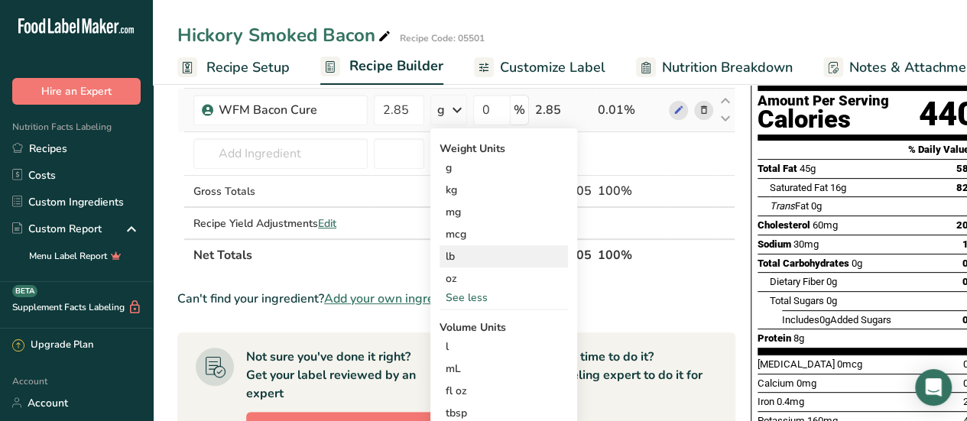
click at [471, 255] on div "lb" at bounding box center [504, 256] width 128 height 22
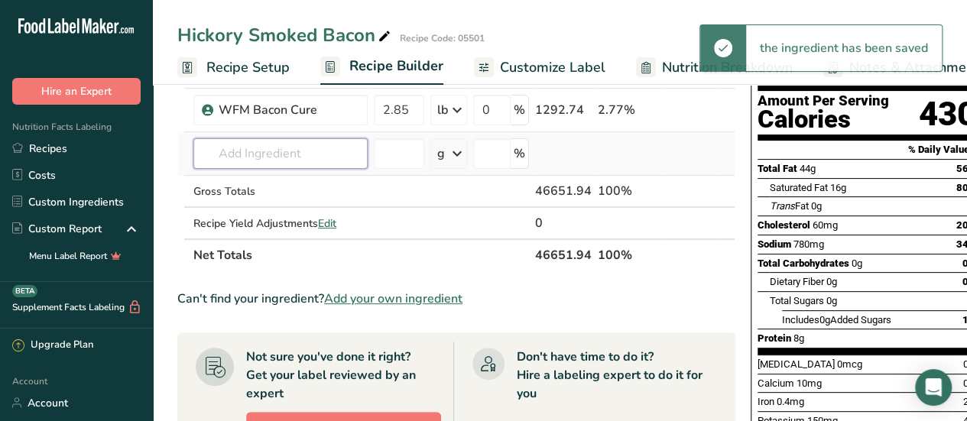
click at [320, 166] on input "text" at bounding box center [280, 153] width 174 height 31
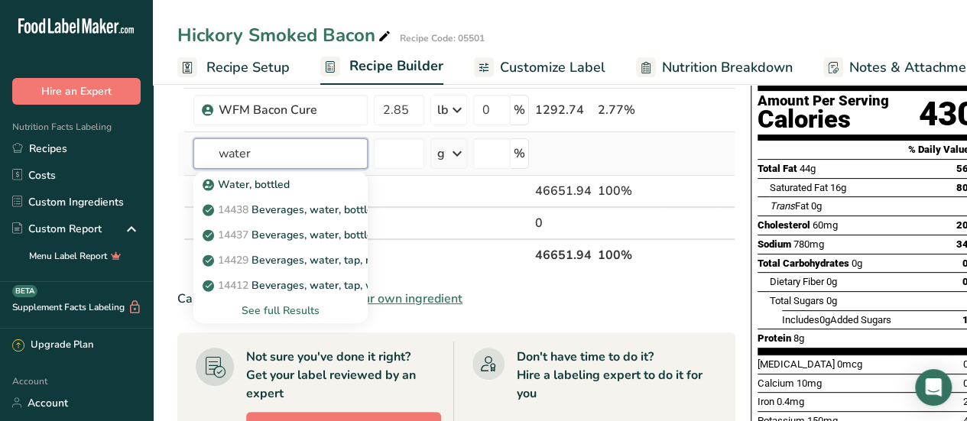
type input "water"
click at [281, 307] on div "See full Results" at bounding box center [281, 311] width 150 height 16
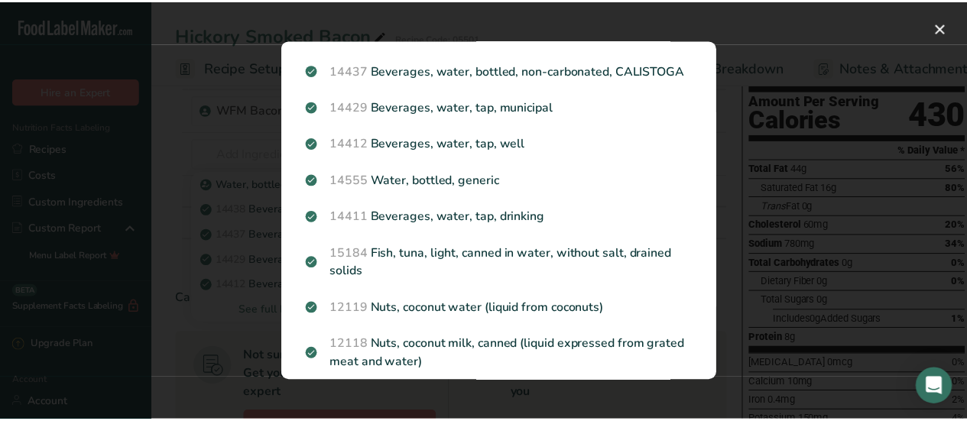
scroll to position [0, 0]
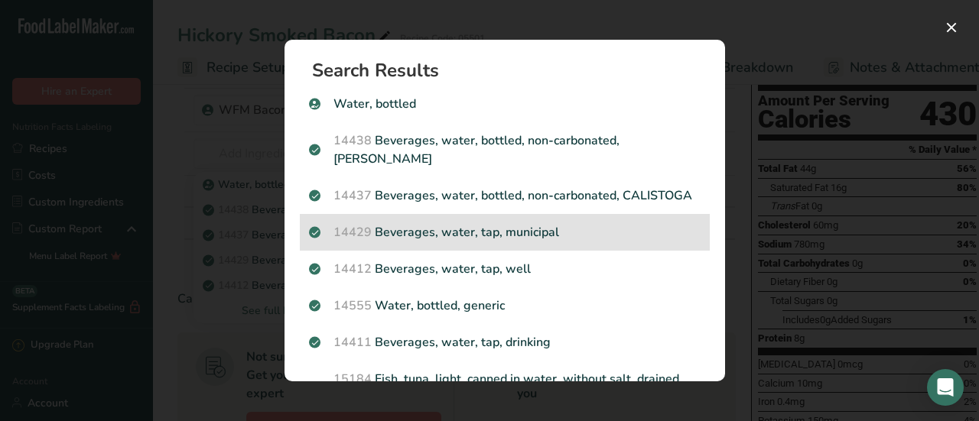
click at [471, 242] on p "14429 [GEOGRAPHIC_DATA], water, tap, municipal" at bounding box center [504, 232] width 391 height 18
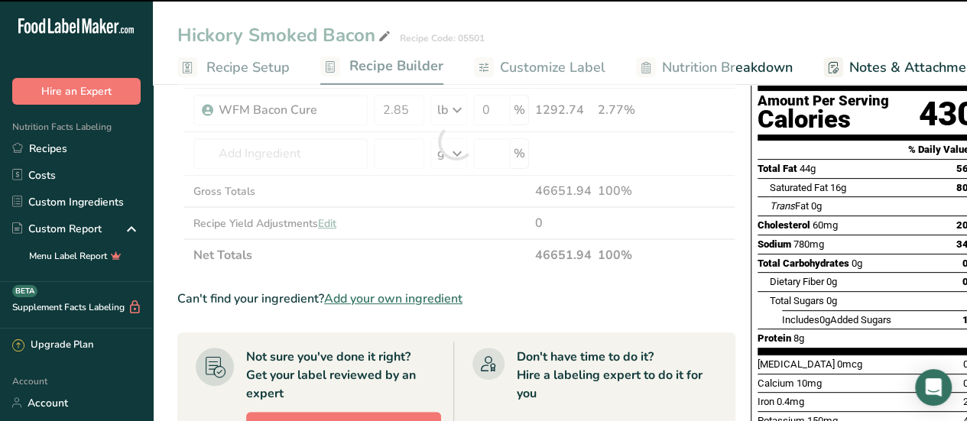
type input "0"
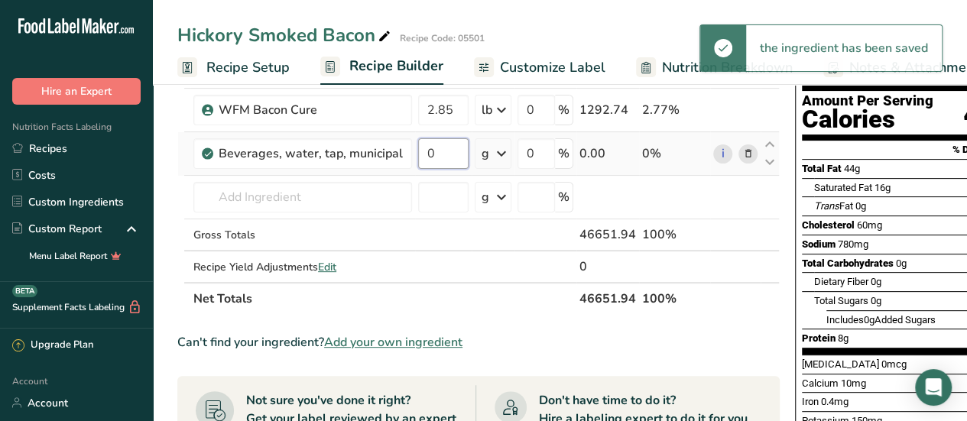
click at [439, 155] on input "0" at bounding box center [443, 153] width 50 height 31
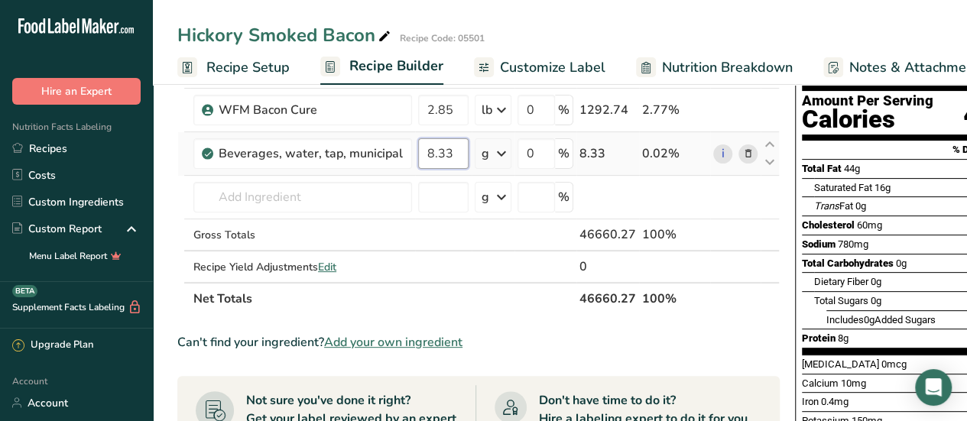
type input "8.33"
click at [501, 151] on div "Ingredient * Amount * Unit * Waste * .a-a{fill:#347362;}.b-a{fill:#fff;} Grams …" at bounding box center [478, 163] width 603 height 303
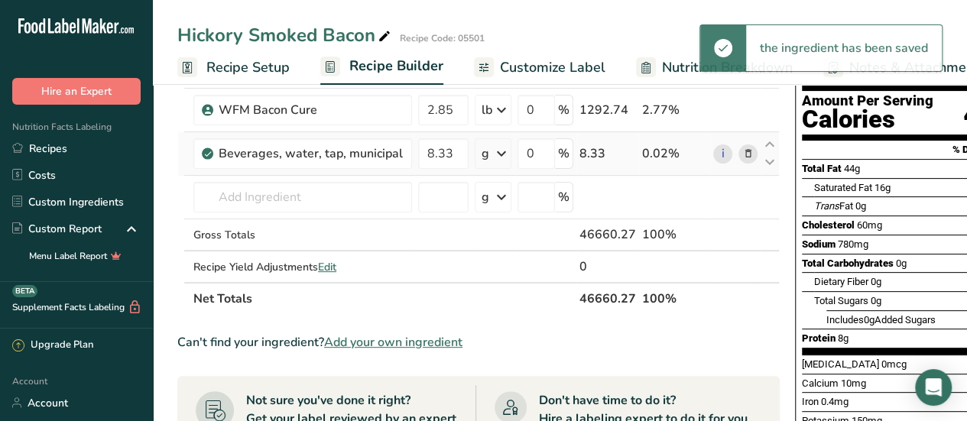
click at [497, 158] on icon at bounding box center [501, 154] width 18 height 28
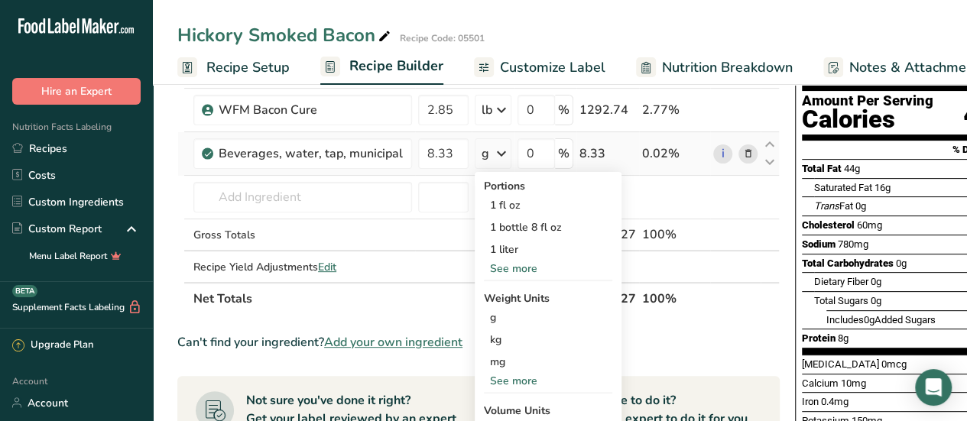
click at [497, 381] on div "See more" at bounding box center [548, 381] width 128 height 16
click at [500, 404] on div "lb" at bounding box center [548, 406] width 128 height 22
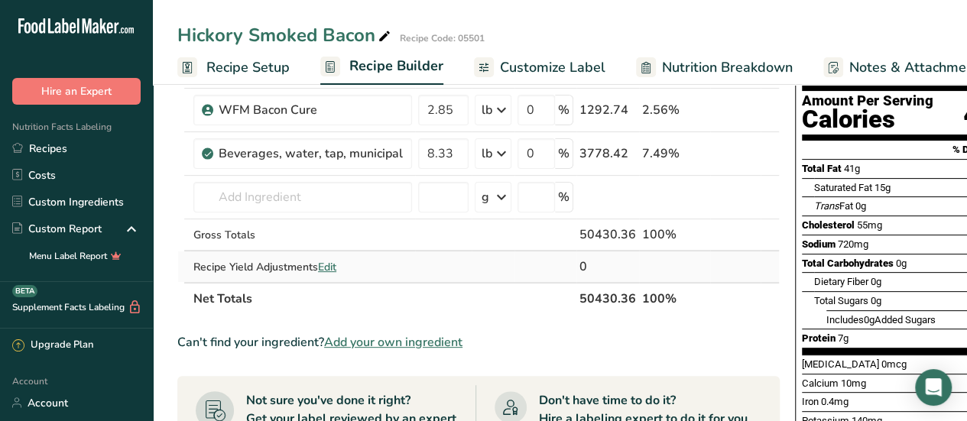
click at [326, 267] on span "Edit" at bounding box center [327, 267] width 18 height 15
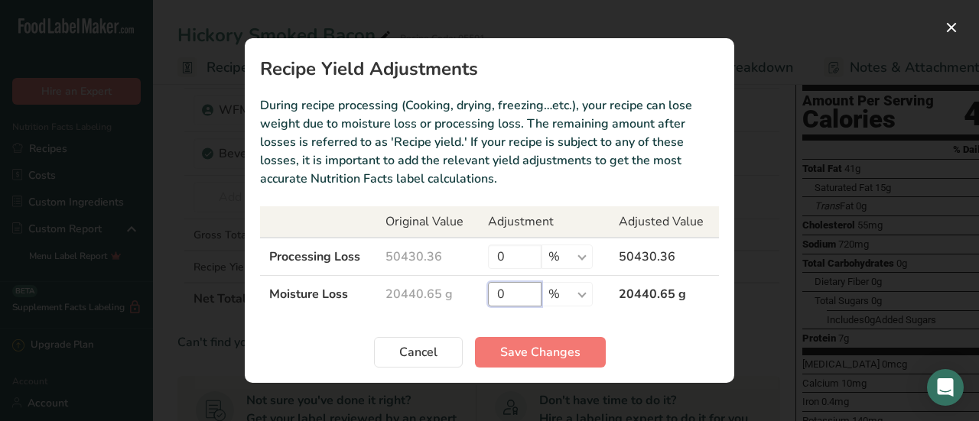
click at [508, 290] on input "0" at bounding box center [515, 294] width 54 height 24
type input "10"
click at [522, 261] on input "0" at bounding box center [515, 257] width 54 height 24
type input "1"
type input "5"
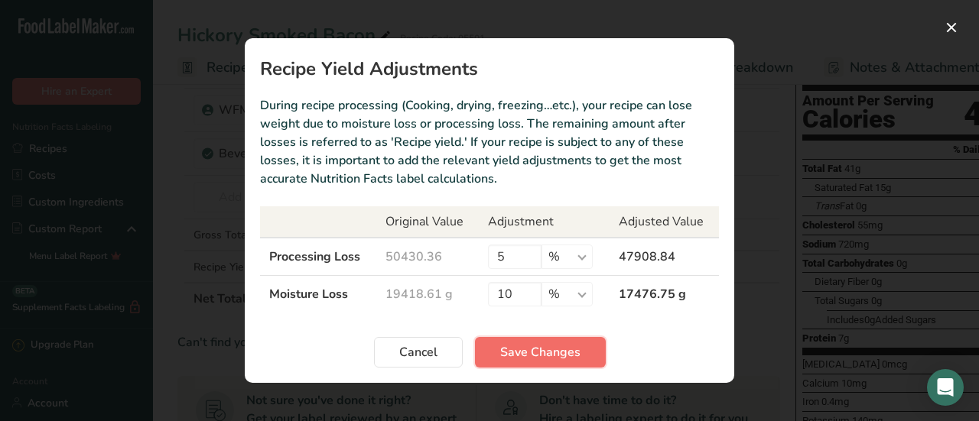
click at [537, 349] on span "Save Changes" at bounding box center [540, 352] width 80 height 18
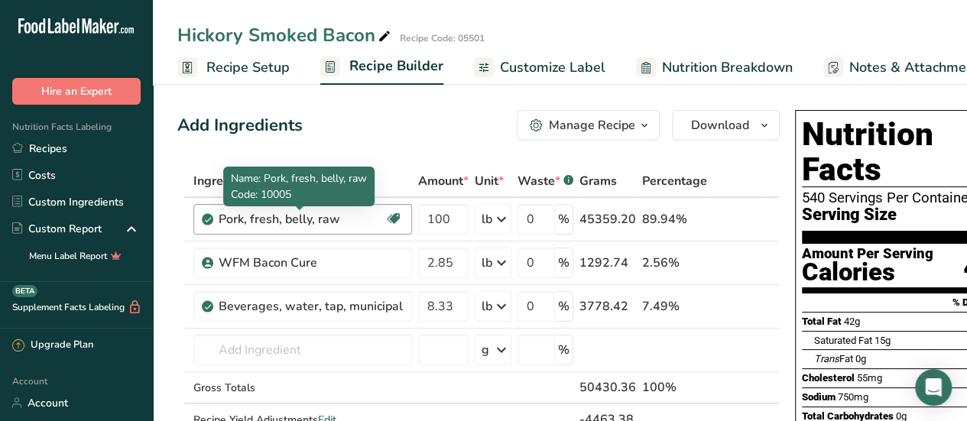
click at [343, 221] on div "Pork, fresh, belly, raw" at bounding box center [302, 219] width 166 height 18
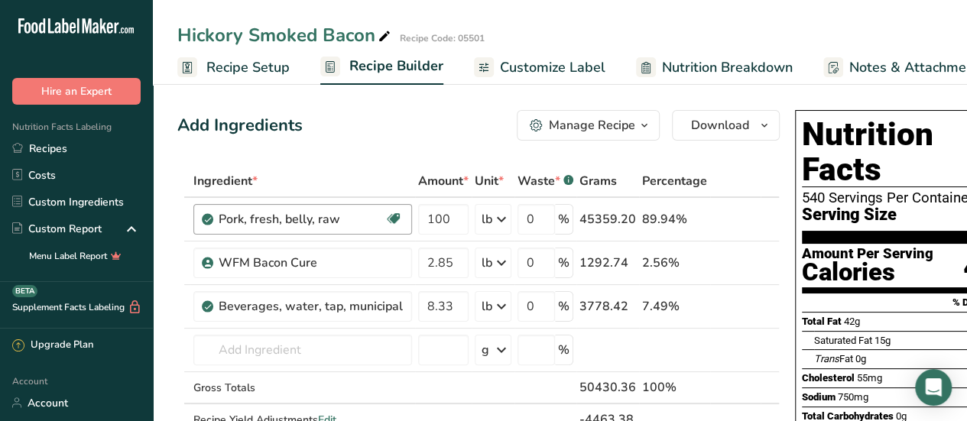
click at [343, 220] on div "Pork, fresh, belly, raw" at bounding box center [302, 219] width 166 height 18
click at [349, 220] on div "Pork, fresh, belly, raw" at bounding box center [302, 219] width 166 height 18
click at [340, 215] on div "Pork, fresh, belly, raw" at bounding box center [302, 219] width 166 height 18
drag, startPoint x: 339, startPoint y: 219, endPoint x: 196, endPoint y: 230, distance: 144.2
click at [196, 230] on div "Pork, fresh, belly, raw Dairy free Gluten free Soy free" at bounding box center [302, 219] width 219 height 31
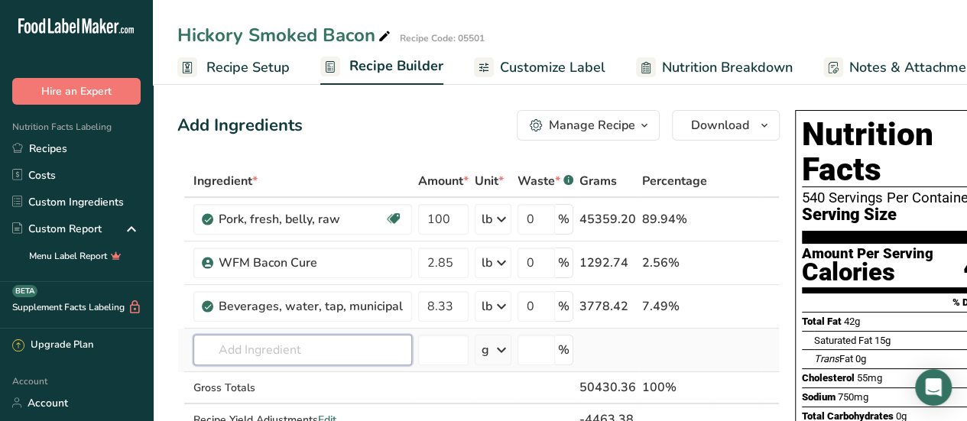
click at [265, 355] on input "text" at bounding box center [302, 350] width 219 height 31
type input "c"
click at [638, 124] on icon "button" at bounding box center [644, 125] width 12 height 19
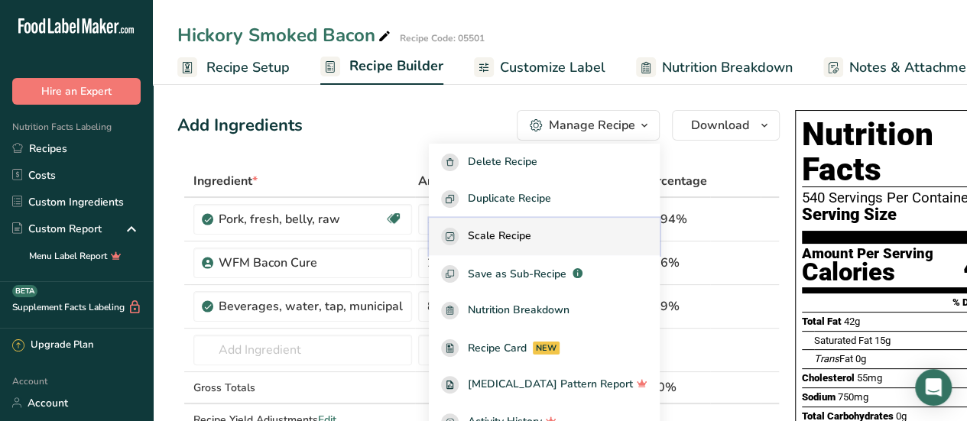
click at [578, 233] on div "Scale Recipe" at bounding box center [544, 237] width 206 height 18
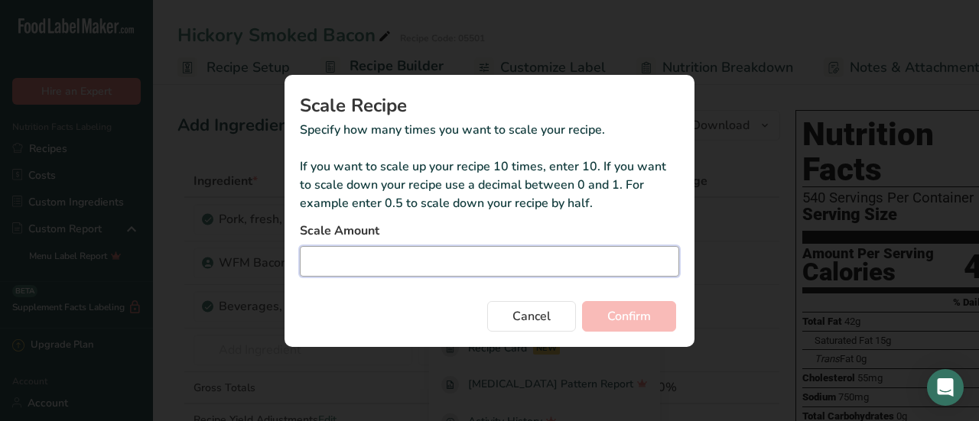
click at [379, 259] on input "Duplicate recipe modal" at bounding box center [489, 261] width 379 height 31
type input "1"
type input "0.01"
click at [406, 325] on div "Cancel Confirm" at bounding box center [489, 313] width 379 height 37
click at [622, 310] on span "Confirm" at bounding box center [629, 316] width 44 height 18
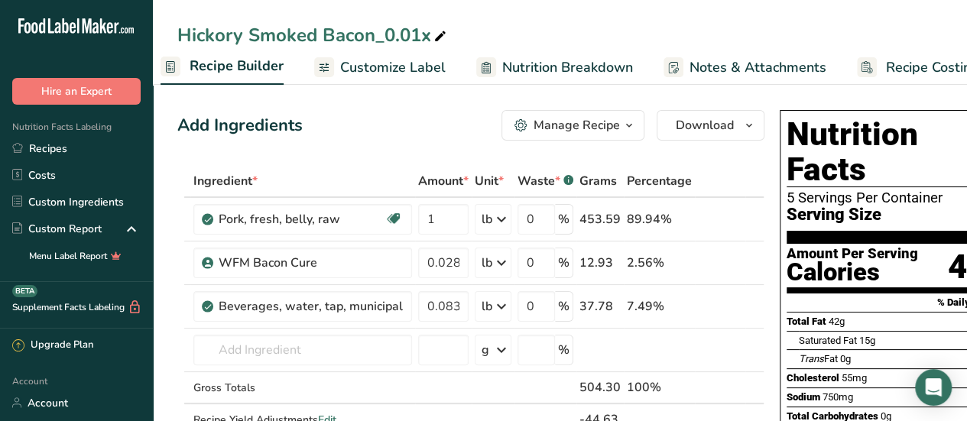
scroll to position [0, 196]
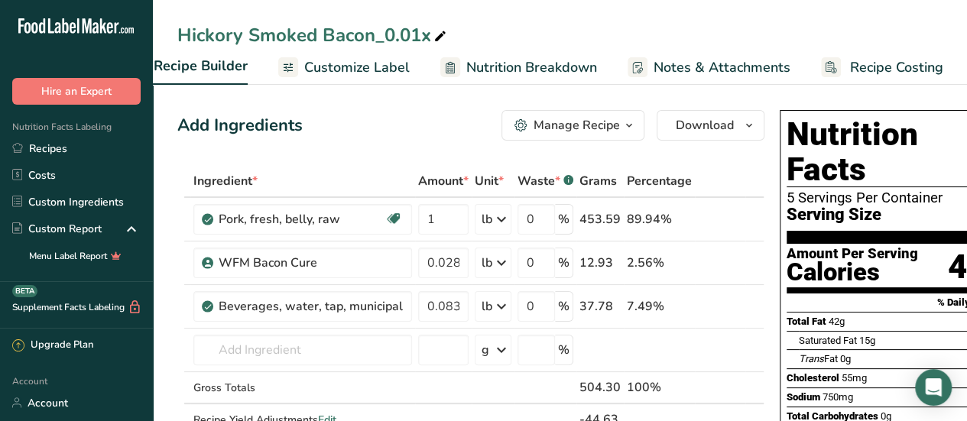
click at [907, 68] on span "Recipe Costing" at bounding box center [896, 67] width 93 height 21
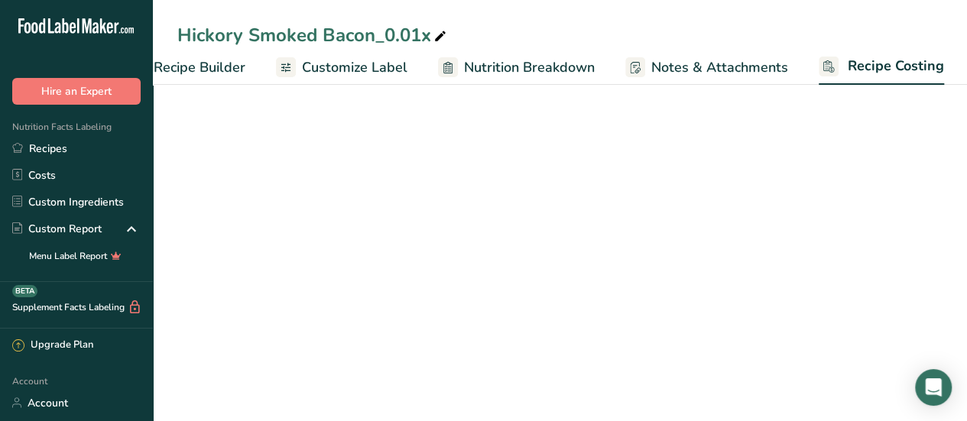
select select "12"
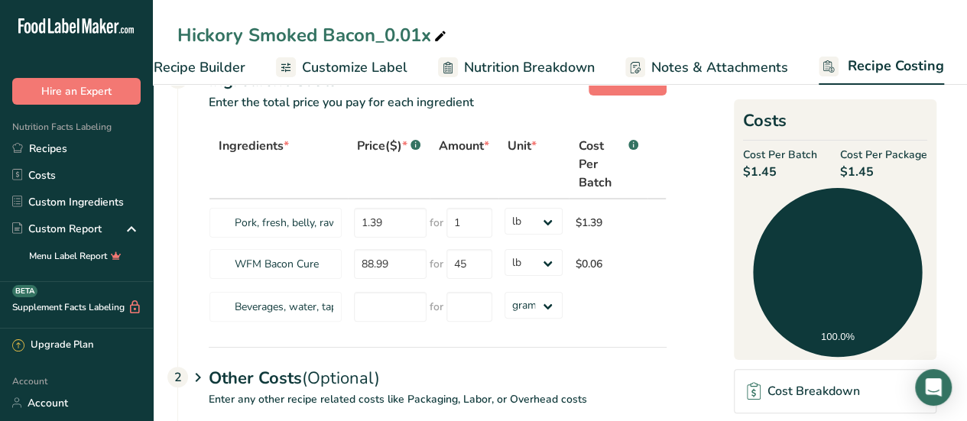
scroll to position [76, 0]
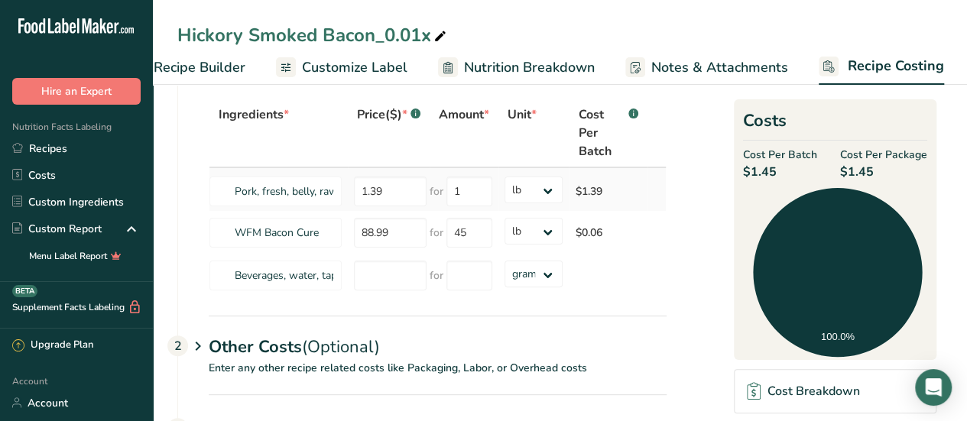
click at [586, 192] on td "$1.39" at bounding box center [608, 189] width 79 height 43
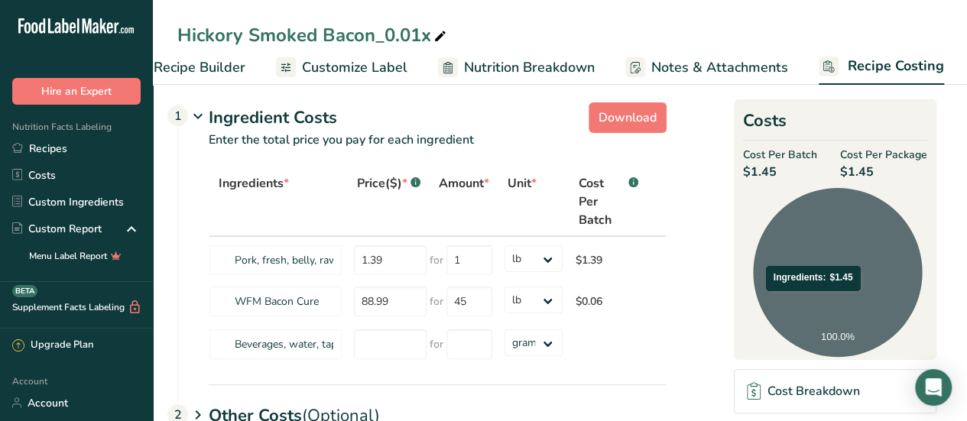
scroll to position [0, 0]
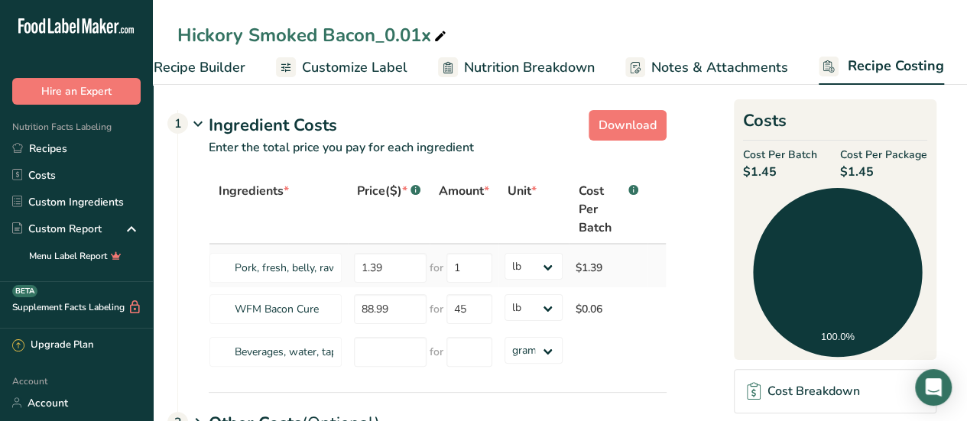
click at [597, 268] on td "$1.39" at bounding box center [608, 266] width 79 height 43
click at [400, 267] on input "1.39" at bounding box center [390, 268] width 73 height 30
type input "1"
type input "3.29"
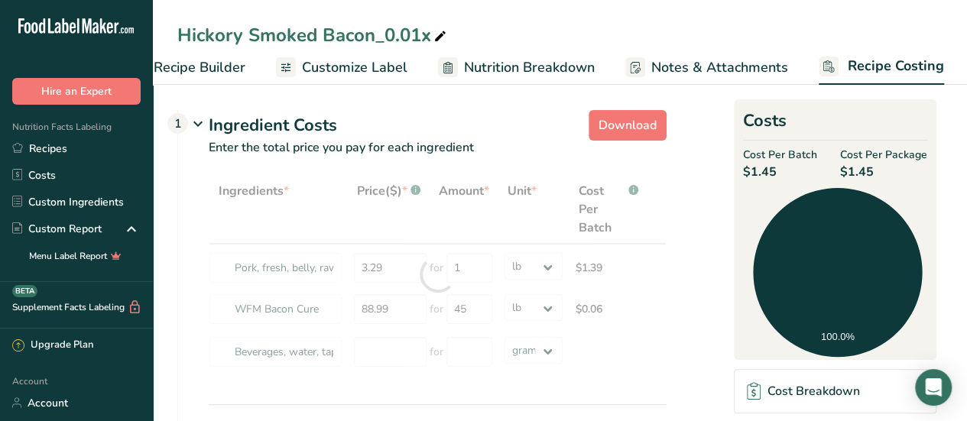
click at [191, 297] on div "Ingredients * Price($) * .a-a{fill:#347362;}.b-a{fill:#fff;} Amount * Unit * Co…" at bounding box center [422, 289] width 489 height 229
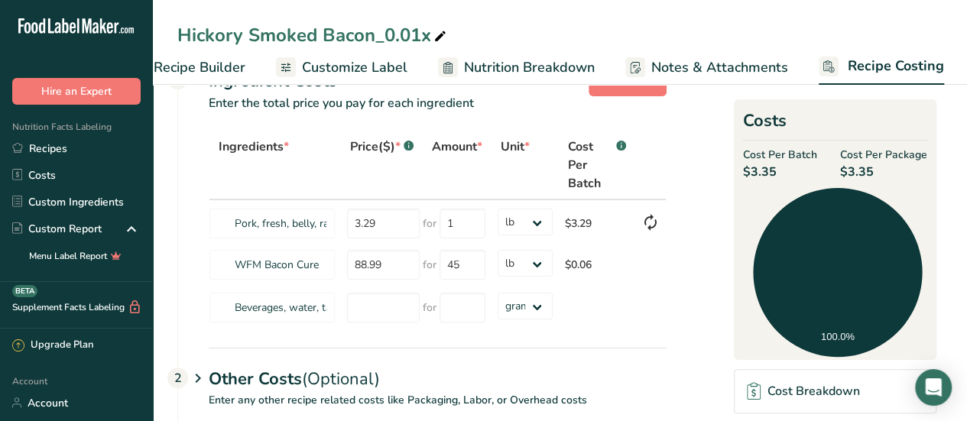
scroll to position [76, 0]
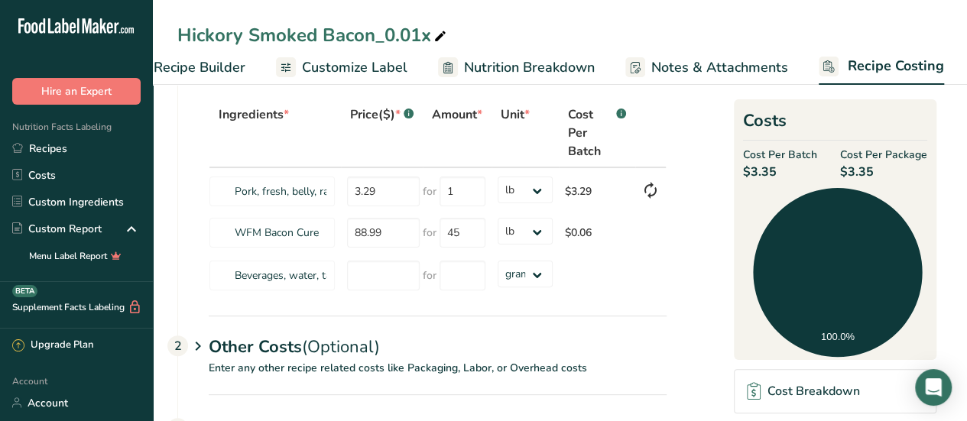
click at [191, 278] on div "Ingredients * Price($) * .a-a{fill:#347362;}.b-a{fill:#fff;} Amount * Unit * Co…" at bounding box center [422, 207] width 489 height 217
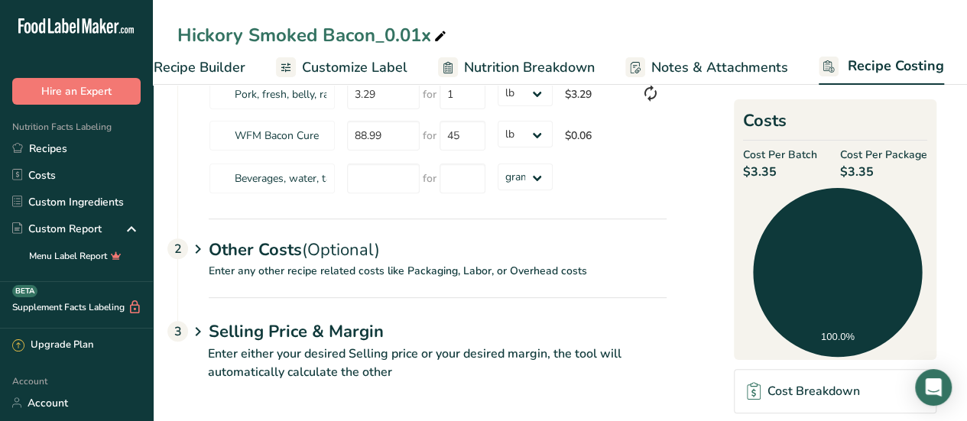
scroll to position [175, 0]
click at [384, 349] on p "Enter either your desired Selling price or your desired margin, the tool will a…" at bounding box center [421, 370] width 489 height 55
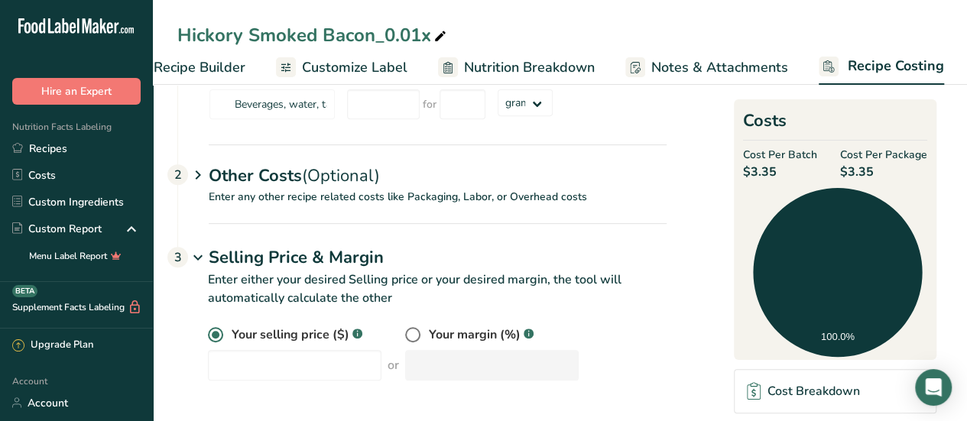
scroll to position [249, 0]
click at [405, 333] on span at bounding box center [412, 333] width 15 height 15
click at [405, 333] on input "radio" at bounding box center [410, 335] width 10 height 10
radio input "true"
radio input "false"
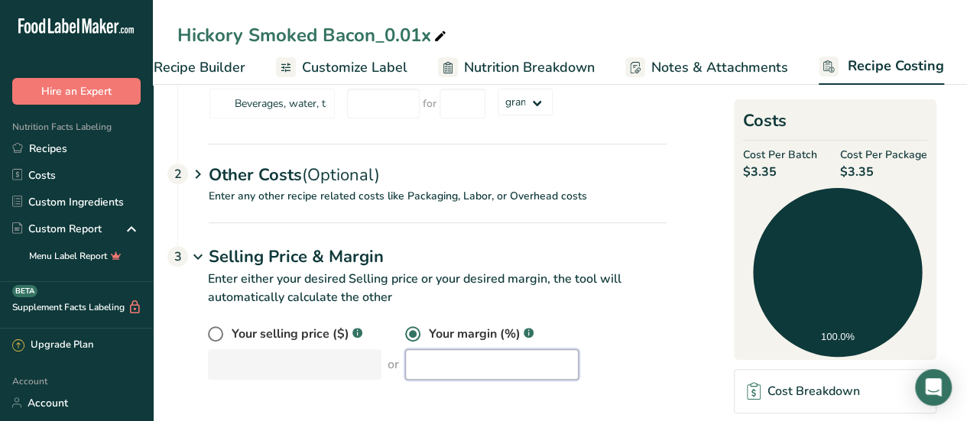
click at [447, 373] on input "number" at bounding box center [492, 364] width 174 height 31
type input "40"
click at [623, 343] on div "Your selling price ($) .a-a{fill:#347362;}.b-a{fill:#fff;} or Your margin (%) .…" at bounding box center [437, 352] width 459 height 55
click at [763, 385] on div "Cost Breakdown" at bounding box center [803, 391] width 112 height 18
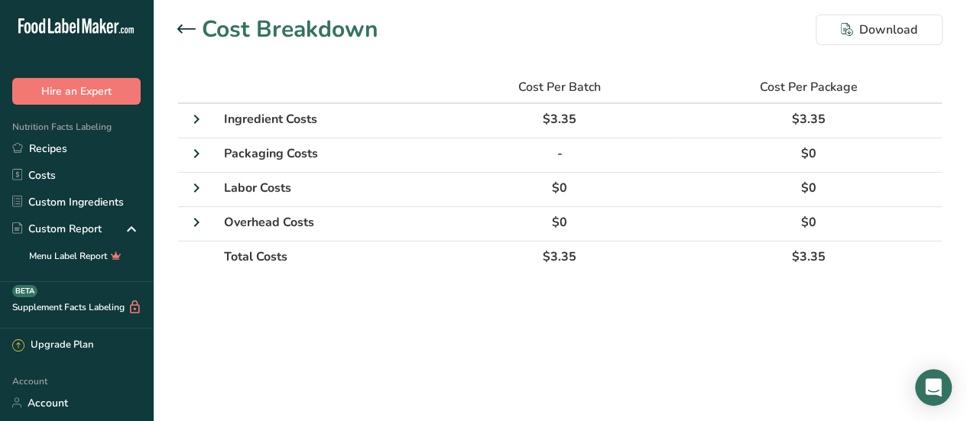
click at [191, 30] on icon at bounding box center [186, 28] width 18 height 8
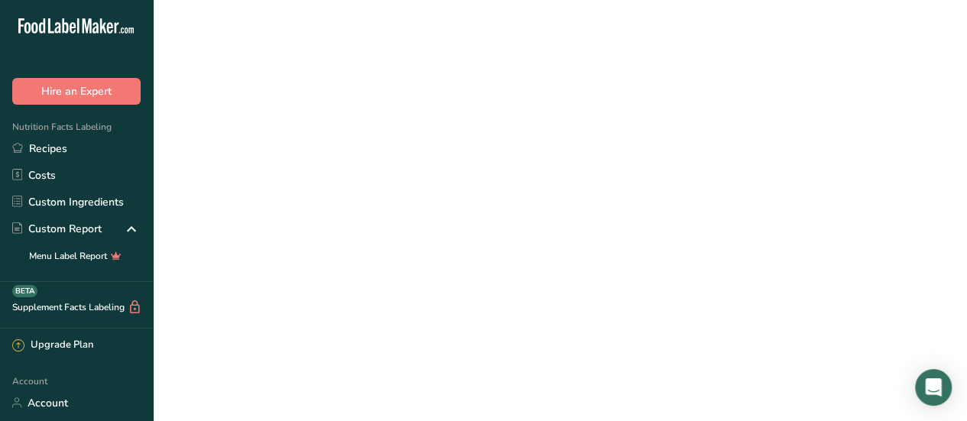
scroll to position [112, 0]
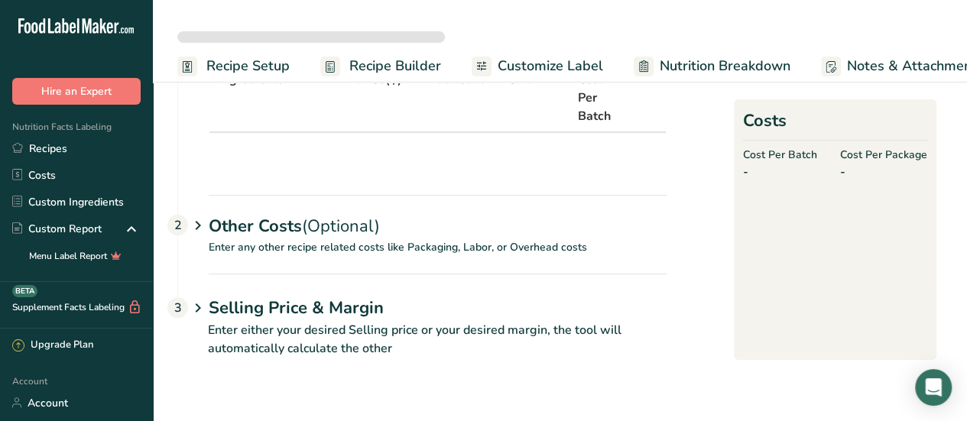
select select "12"
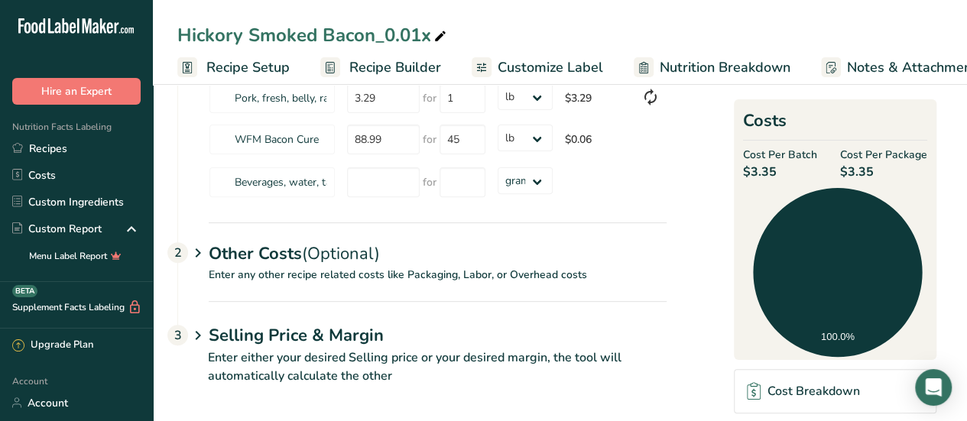
scroll to position [175, 0]
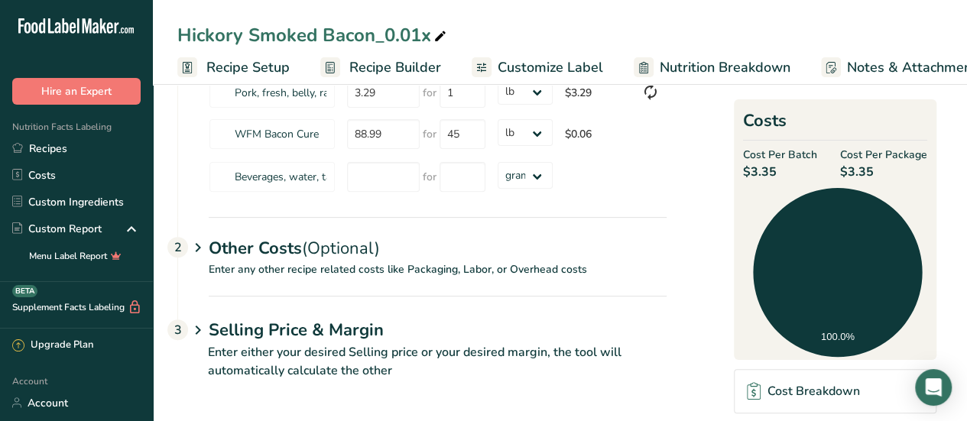
click at [382, 271] on p "Enter any other recipe related costs like Packaging, Labor, or Overhead costs" at bounding box center [422, 279] width 489 height 34
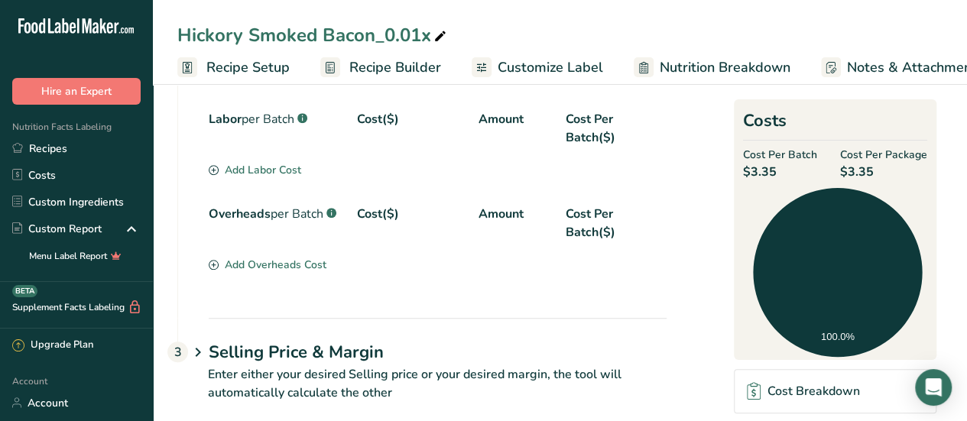
scroll to position [475, 0]
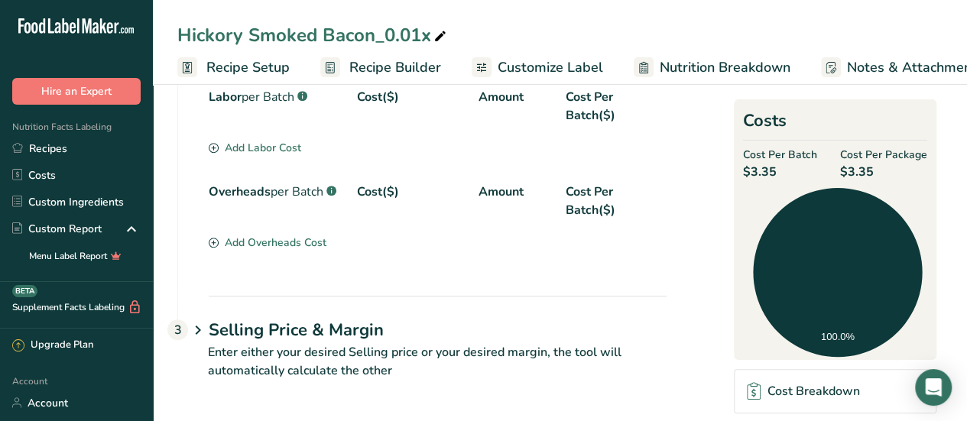
click at [376, 331] on h1 "Selling Price & Margin" at bounding box center [438, 330] width 458 height 25
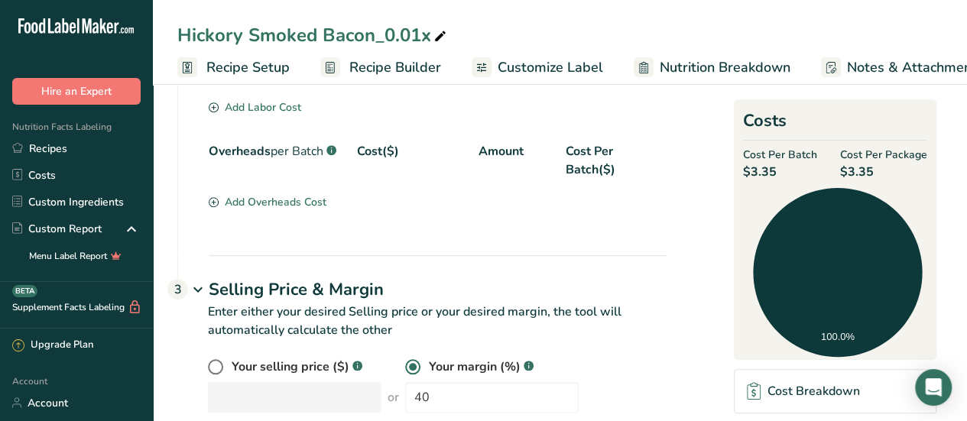
scroll to position [548, 0]
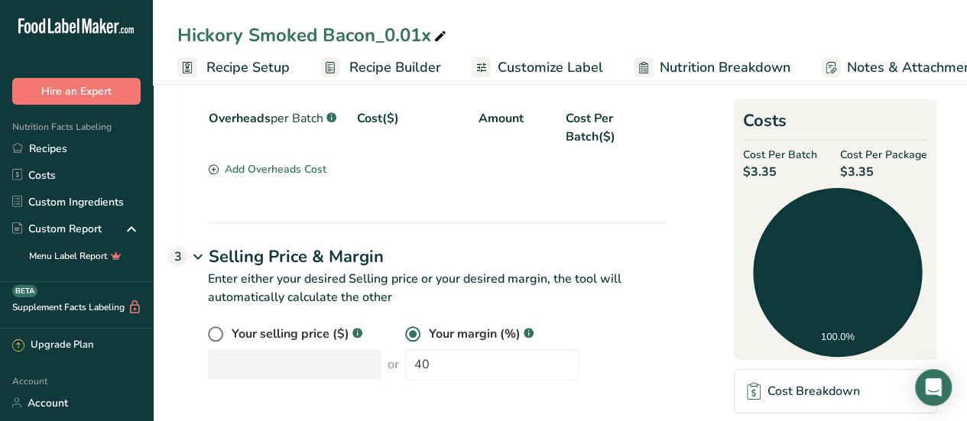
click at [630, 328] on div "Your selling price ($) .a-a{fill:#347362;}.b-a{fill:#fff;} or Your margin (%) .…" at bounding box center [437, 352] width 459 height 55
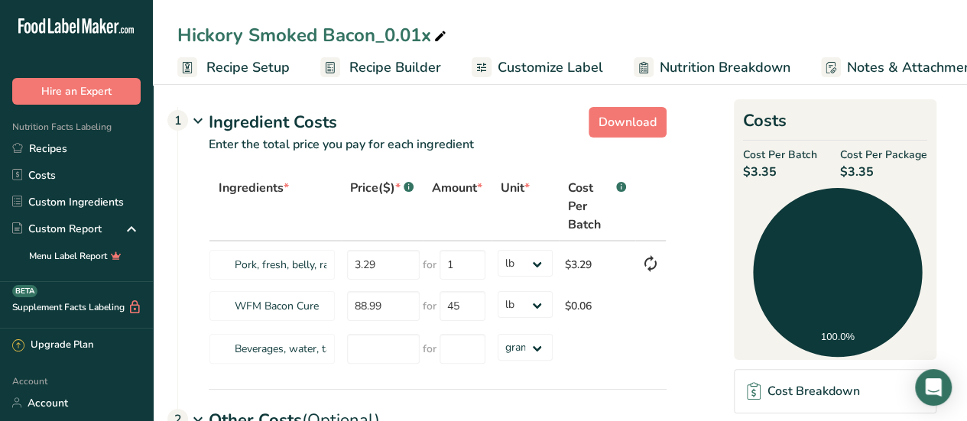
scroll to position [0, 0]
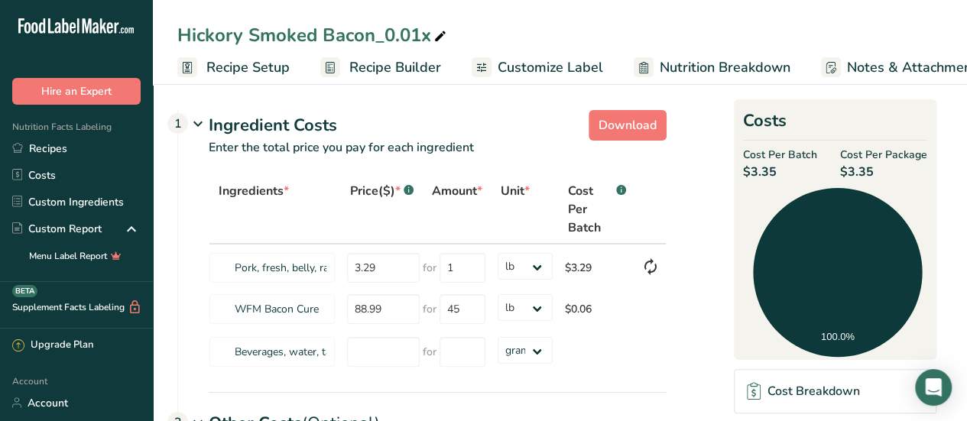
click at [532, 76] on span "Customize Label" at bounding box center [551, 67] width 106 height 21
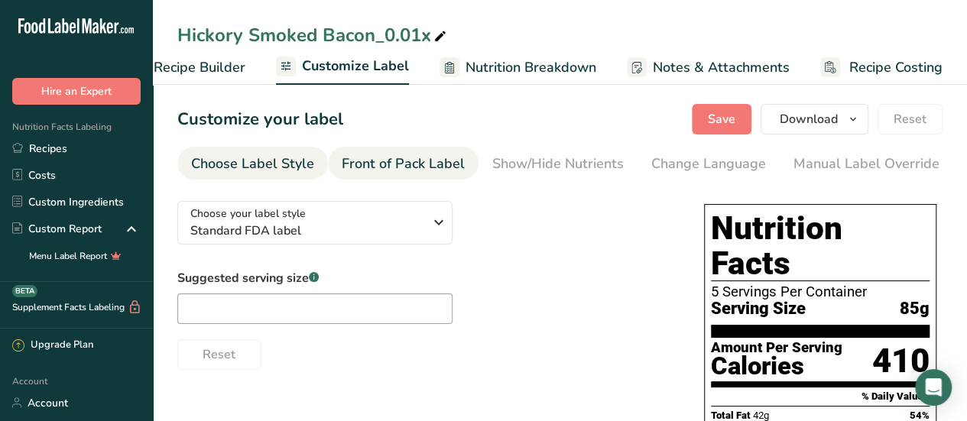
click at [435, 158] on div "Front of Pack Label" at bounding box center [403, 164] width 123 height 21
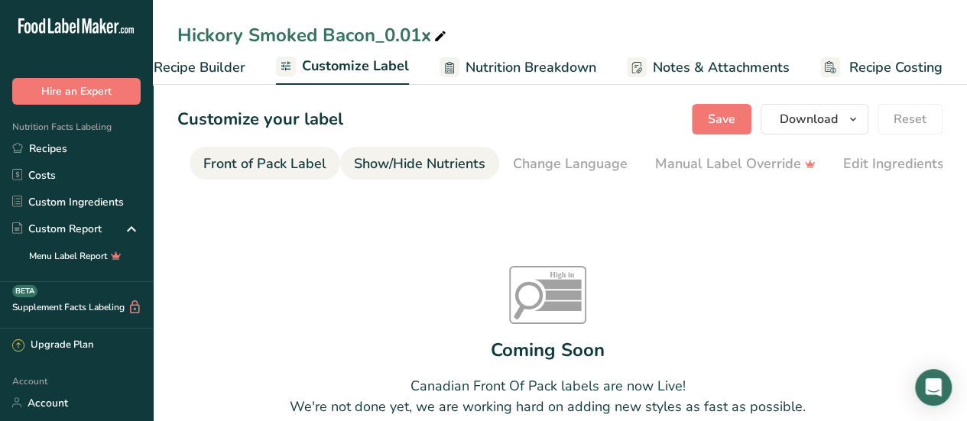
scroll to position [0, 148]
click at [427, 166] on div "Show/Hide Nutrients" at bounding box center [410, 164] width 132 height 21
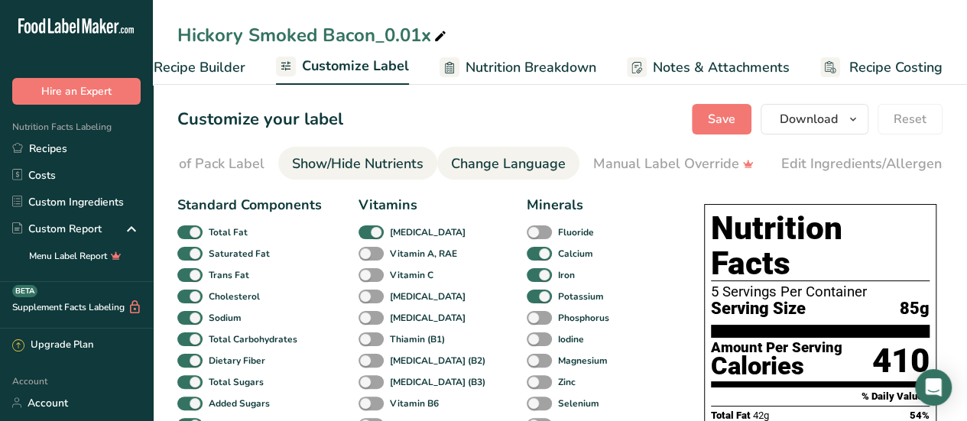
scroll to position [0, 297]
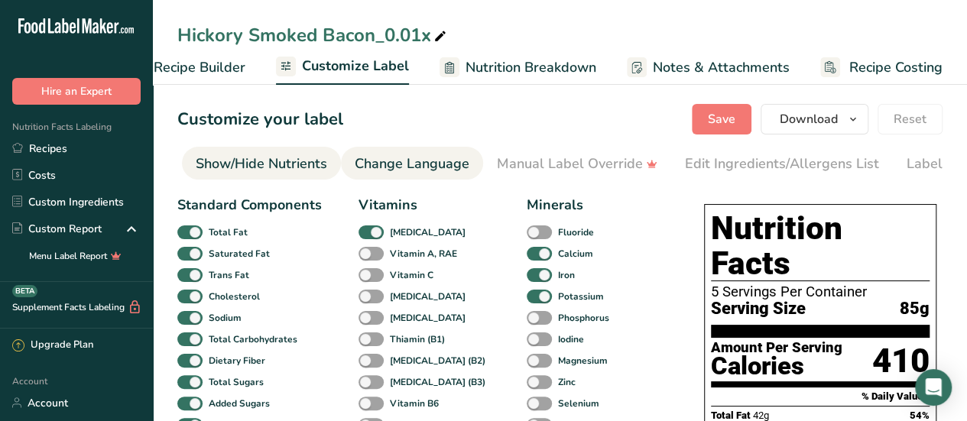
click at [455, 163] on div "Change Language" at bounding box center [412, 164] width 115 height 21
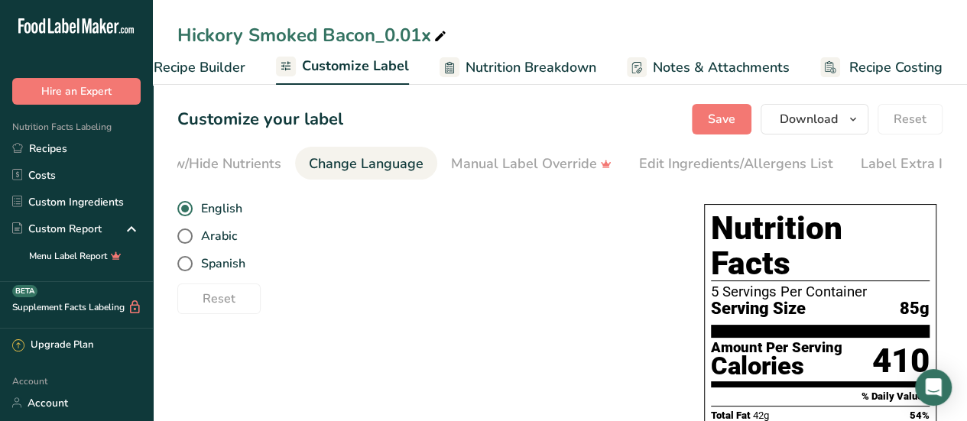
scroll to position [0, 364]
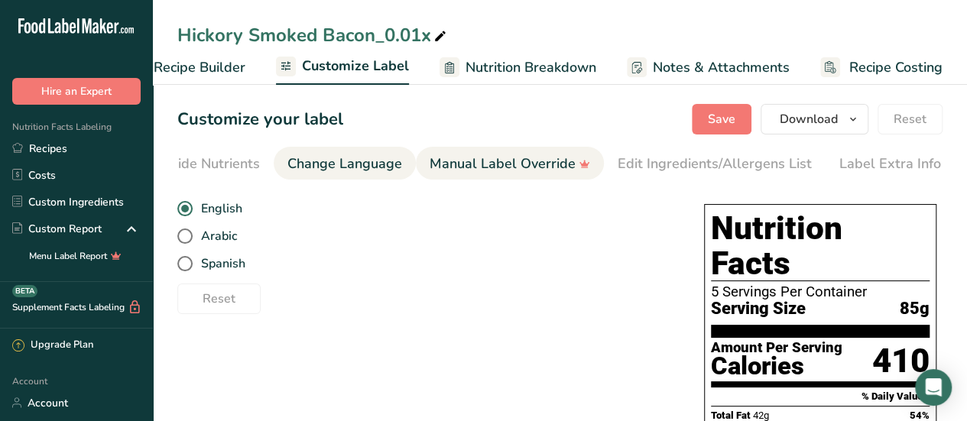
click at [495, 165] on div "Manual Label Override" at bounding box center [510, 164] width 161 height 21
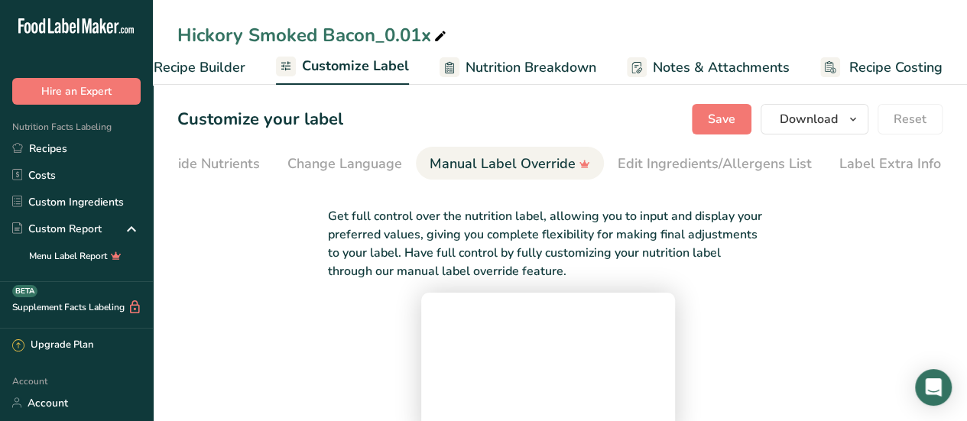
scroll to position [0, 0]
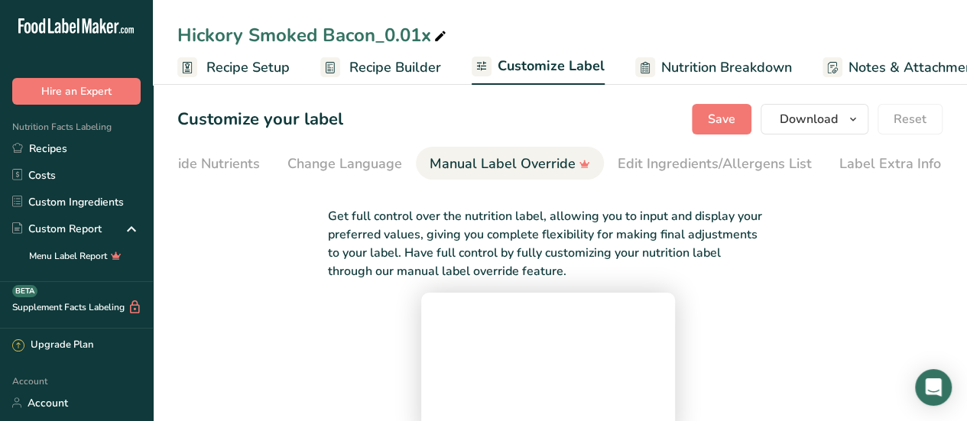
click at [229, 73] on span "Recipe Setup" at bounding box center [247, 67] width 83 height 21
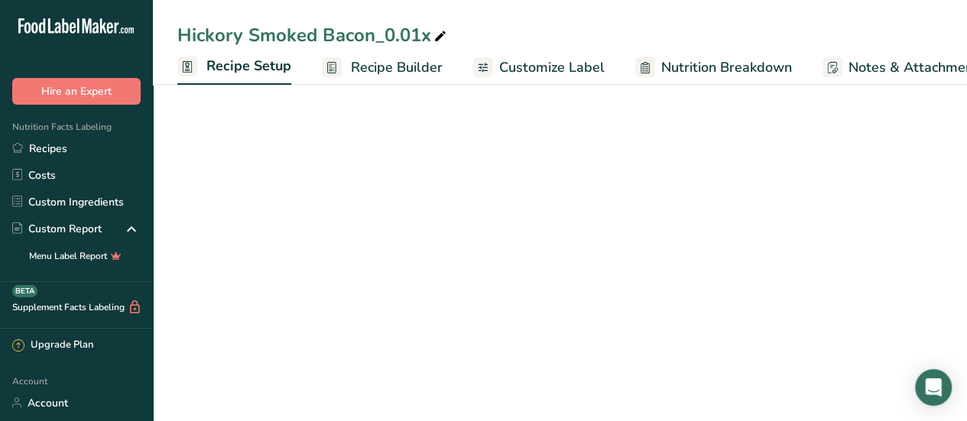
scroll to position [0, 5]
select select "5"
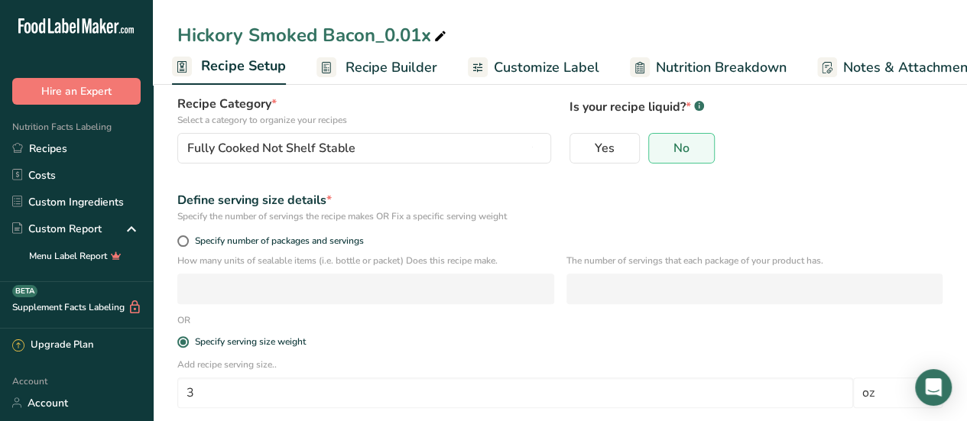
scroll to position [0, 0]
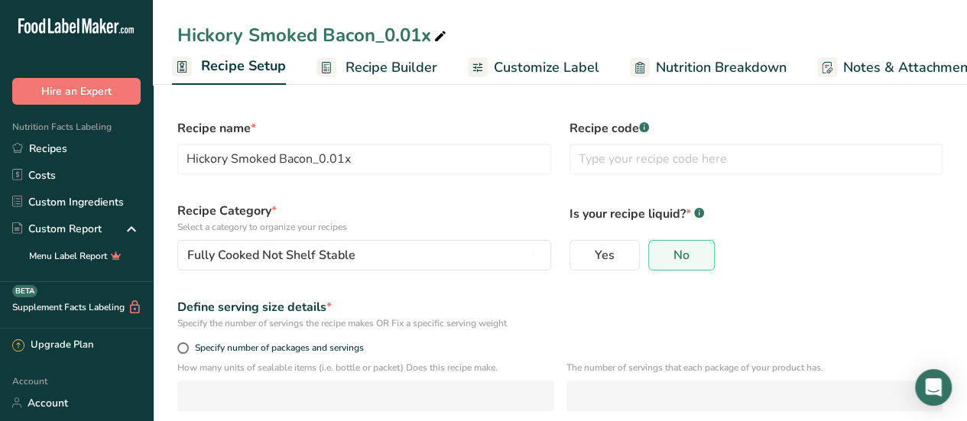
click at [390, 63] on span "Recipe Builder" at bounding box center [392, 67] width 92 height 21
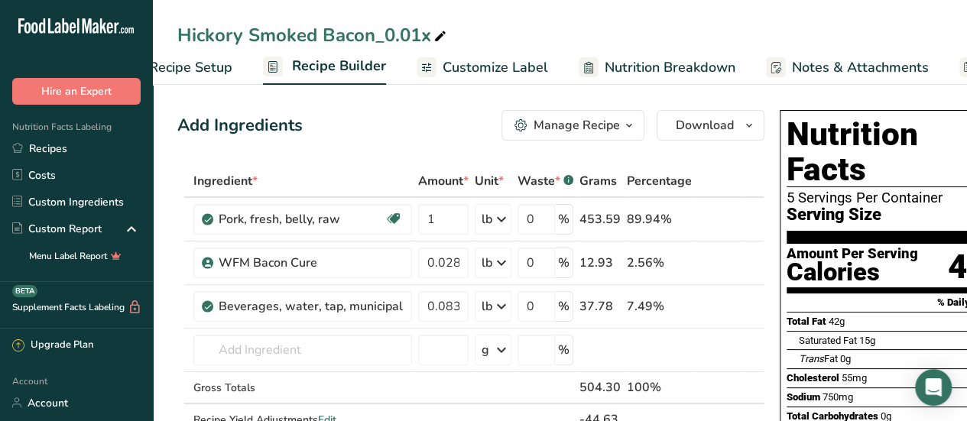
scroll to position [0, 148]
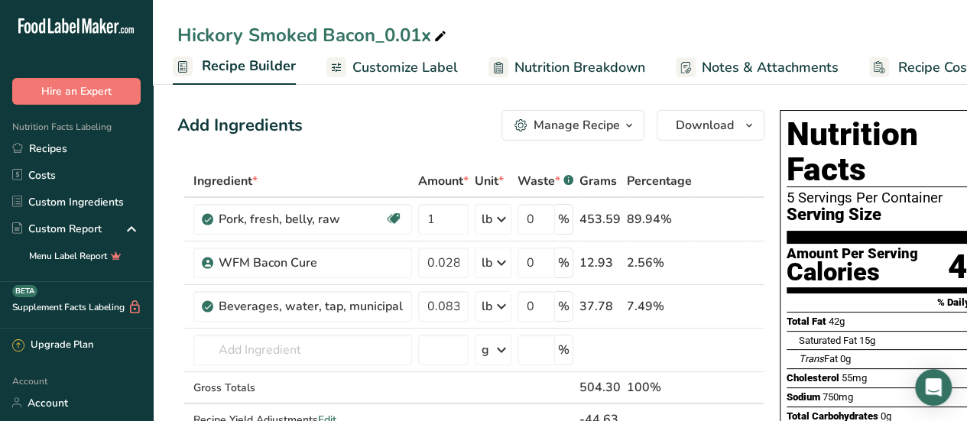
click at [928, 72] on span "Recipe Costing" at bounding box center [944, 67] width 93 height 21
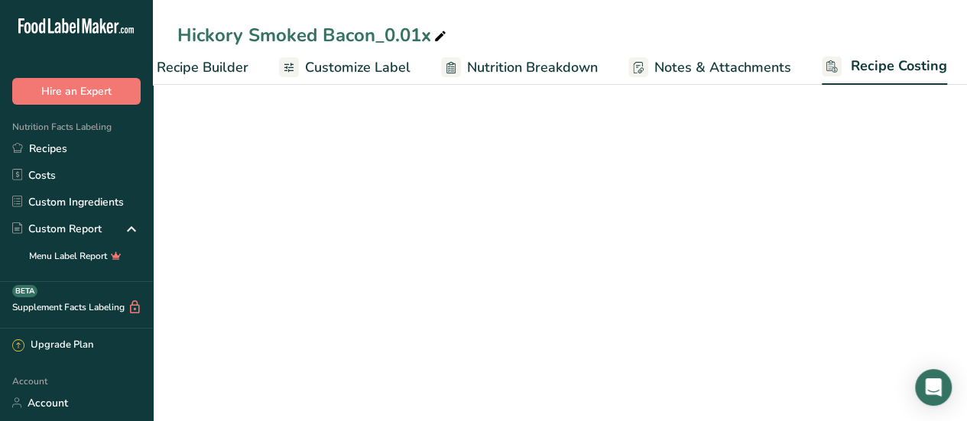
select select "12"
